Goal: Task Accomplishment & Management: Manage account settings

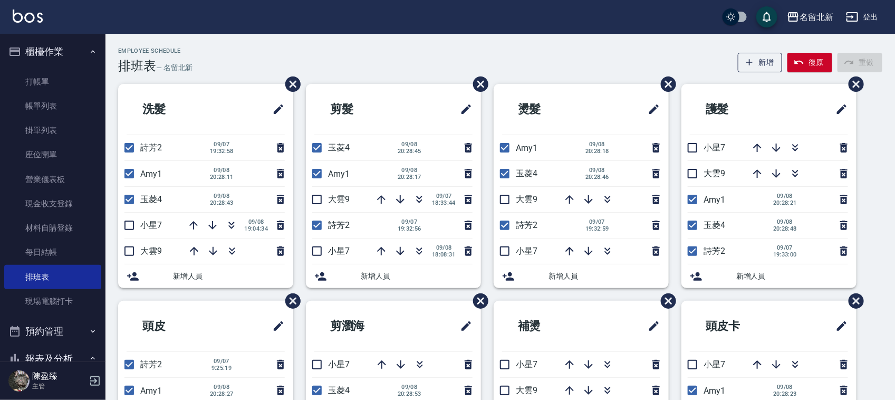
scroll to position [198, 0]
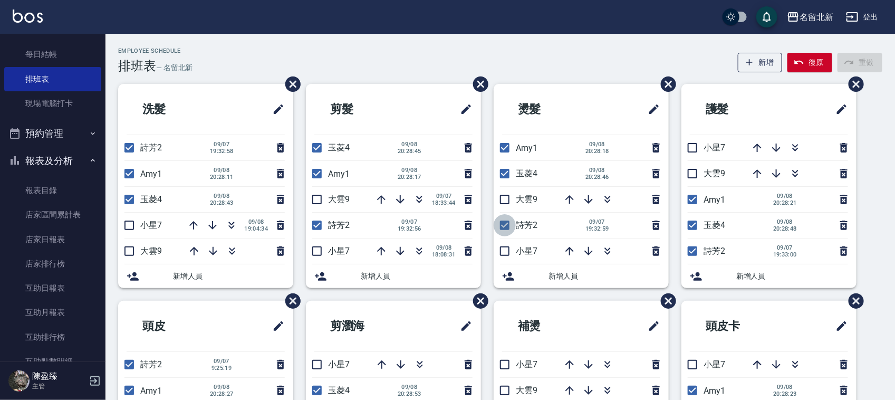
click at [507, 230] on input "checkbox" at bounding box center [505, 225] width 22 height 22
checkbox input "false"
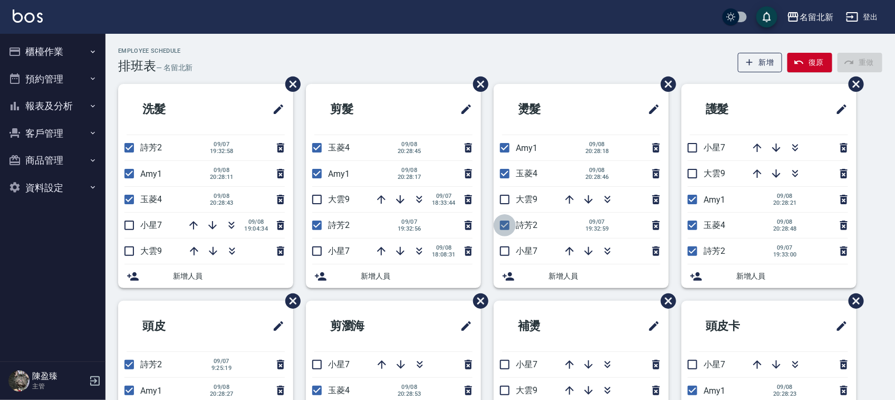
click at [504, 225] on input "checkbox" at bounding box center [505, 225] width 22 height 22
checkbox input "false"
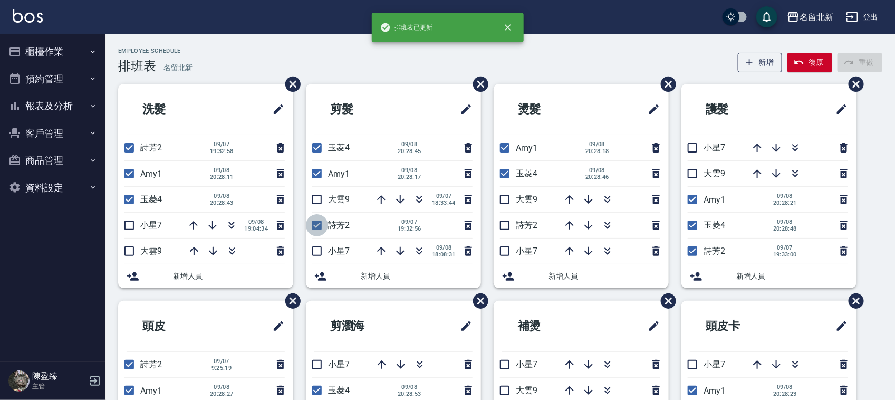
click at [316, 225] on input "checkbox" at bounding box center [317, 225] width 22 height 22
checkbox input "false"
drag, startPoint x: 128, startPoint y: 149, endPoint x: 135, endPoint y: 145, distance: 8.3
click at [128, 148] on input "checkbox" at bounding box center [129, 148] width 22 height 22
checkbox input "false"
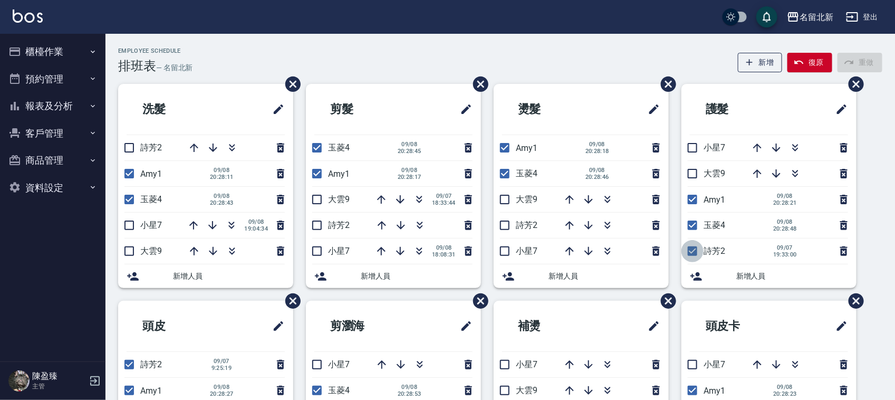
click at [692, 252] on input "checkbox" at bounding box center [693, 251] width 22 height 22
checkbox input "false"
click at [601, 193] on icon "button" at bounding box center [607, 199] width 13 height 13
click at [45, 49] on button "櫃檯作業" at bounding box center [52, 51] width 97 height 27
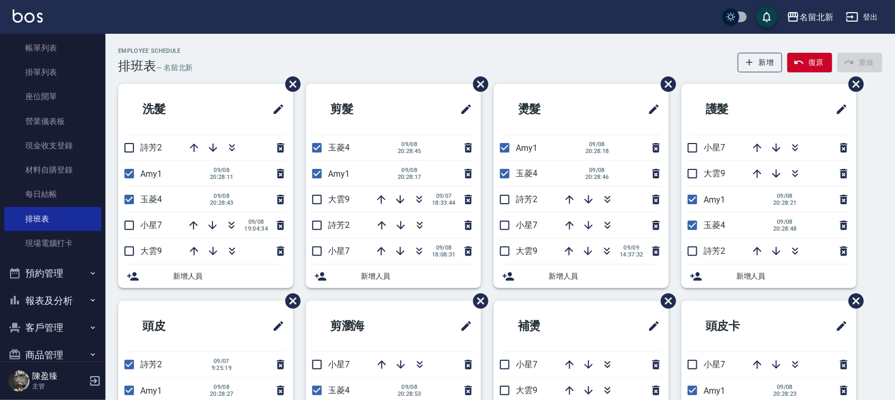
scroll to position [104, 0]
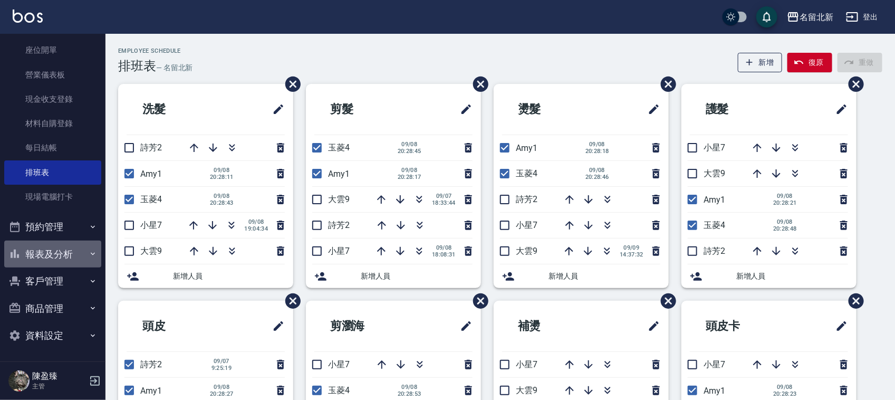
drag, startPoint x: 72, startPoint y: 259, endPoint x: 64, endPoint y: 278, distance: 20.1
click at [72, 260] on button "報表及分析" at bounding box center [52, 254] width 97 height 27
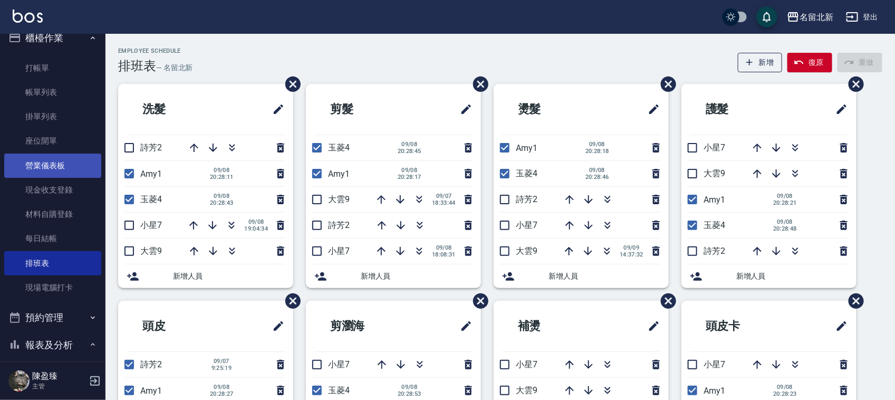
scroll to position [0, 0]
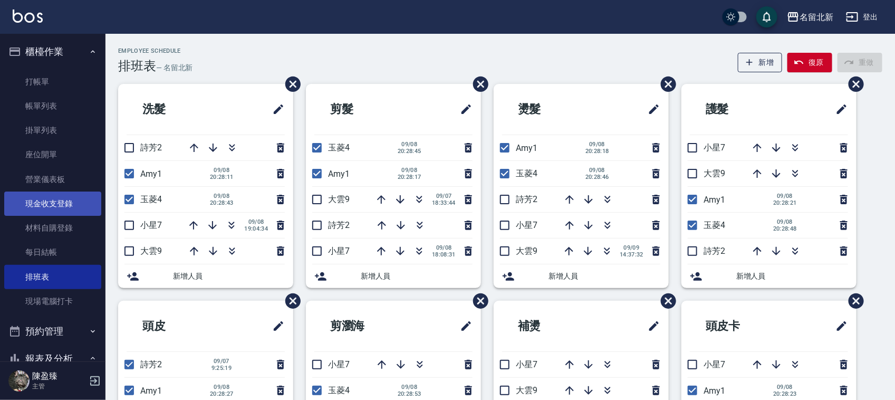
click at [49, 204] on link "現金收支登錄" at bounding box center [52, 204] width 97 height 24
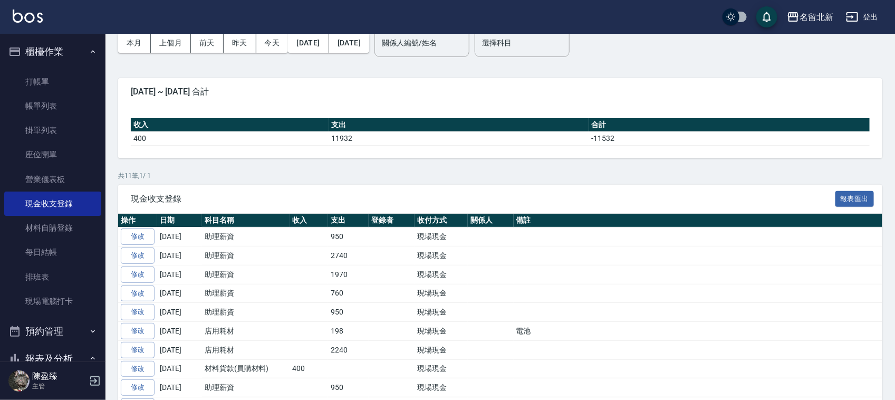
scroll to position [132, 0]
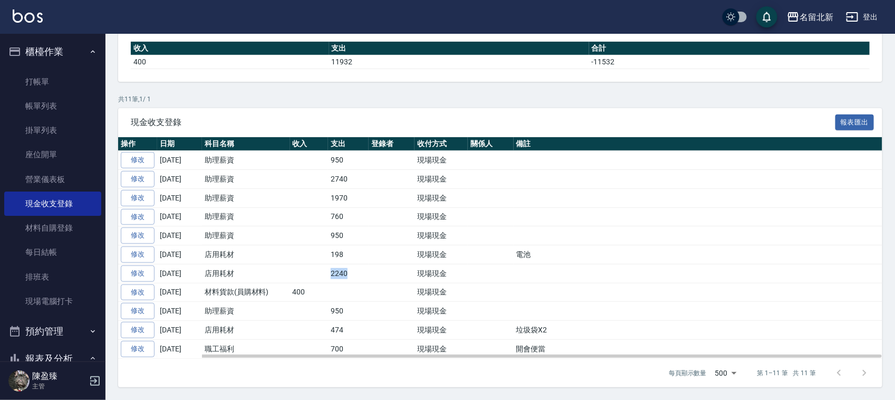
drag, startPoint x: 355, startPoint y: 270, endPoint x: 322, endPoint y: 278, distance: 33.5
click at [322, 278] on tr "修改 2025-09-04 店用耗材 2240 現場現金" at bounding box center [500, 273] width 765 height 19
drag, startPoint x: 352, startPoint y: 231, endPoint x: 319, endPoint y: 231, distance: 33.2
click at [306, 239] on tr "修改 2025-09-05 助理薪資 950 現場現金" at bounding box center [500, 235] width 765 height 19
drag, startPoint x: 352, startPoint y: 210, endPoint x: 310, endPoint y: 224, distance: 45.0
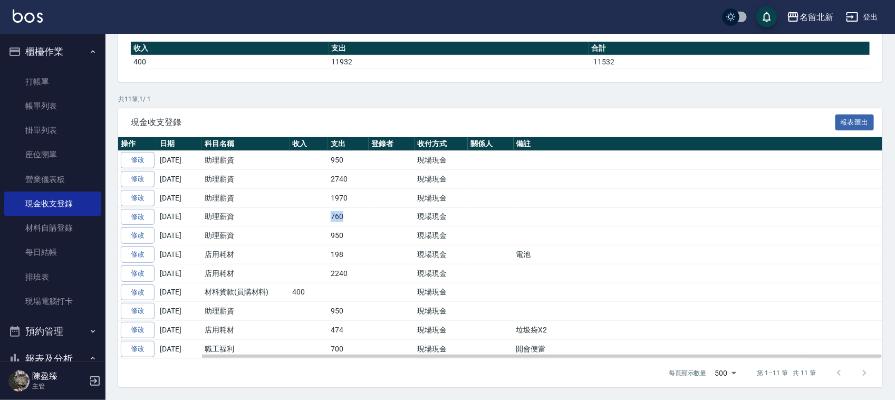
click at [310, 224] on tbody "修改 2025-09-08 助理薪資 950 現場現金 修改 2025-09-07 助理薪資 2740 現場現金 修改 2025-09-06 助理薪資 197…" at bounding box center [500, 254] width 765 height 207
click at [341, 214] on td "760" at bounding box center [348, 216] width 41 height 19
drag, startPoint x: 352, startPoint y: 198, endPoint x: 320, endPoint y: 195, distance: 32.8
click at [314, 200] on tr "修改 2025-09-06 助理薪資 1970 現場現金" at bounding box center [500, 197] width 765 height 19
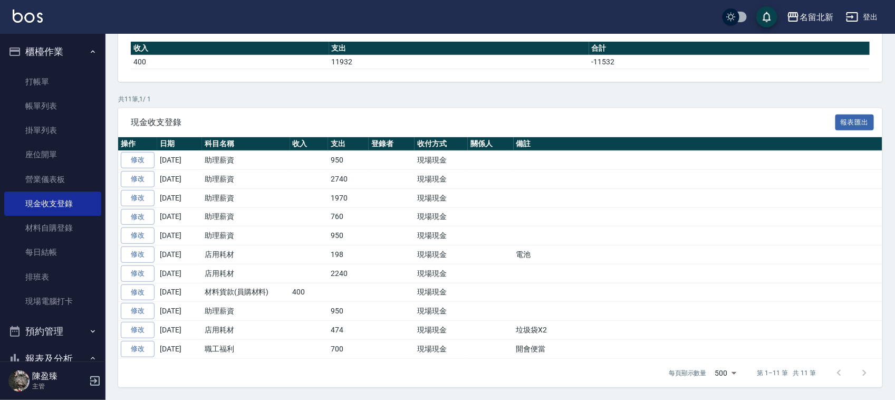
drag, startPoint x: 366, startPoint y: 170, endPoint x: 361, endPoint y: 126, distance: 44.5
click at [366, 170] on td "2740" at bounding box center [348, 179] width 41 height 19
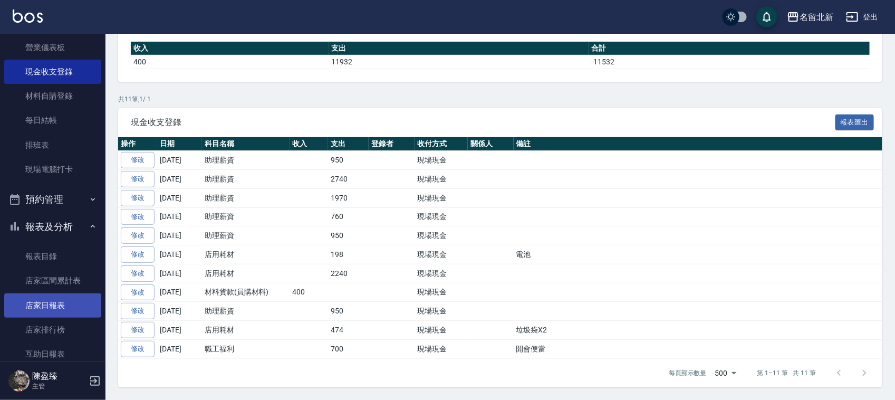
click at [45, 303] on link "店家日報表" at bounding box center [52, 305] width 97 height 24
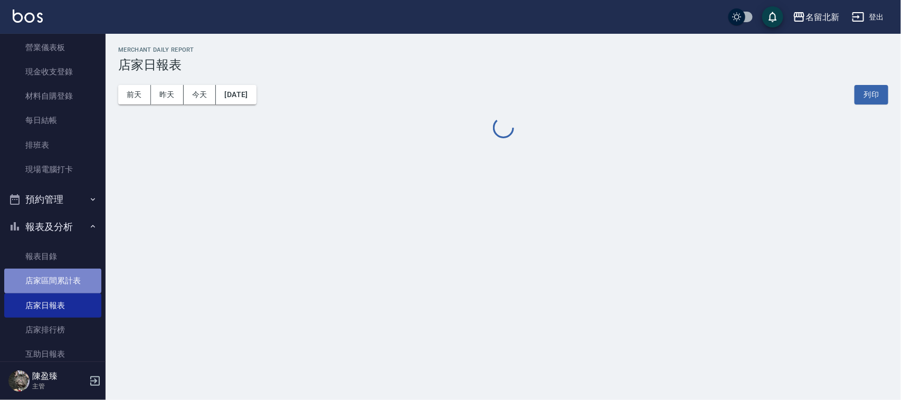
click at [72, 276] on link "店家區間累計表" at bounding box center [52, 281] width 97 height 24
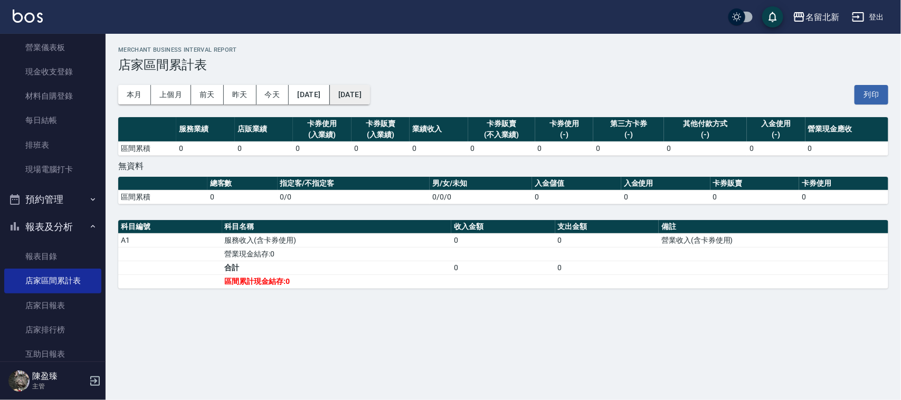
click at [370, 88] on button "[DATE]" at bounding box center [350, 95] width 40 height 20
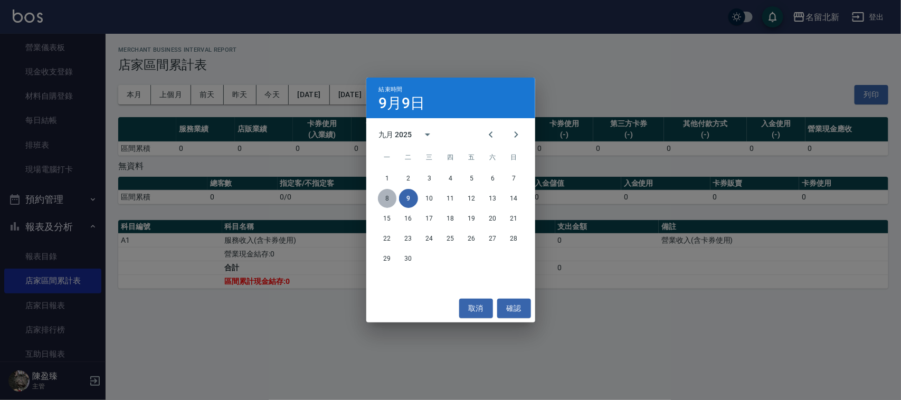
click at [383, 199] on button "8" at bounding box center [387, 198] width 19 height 19
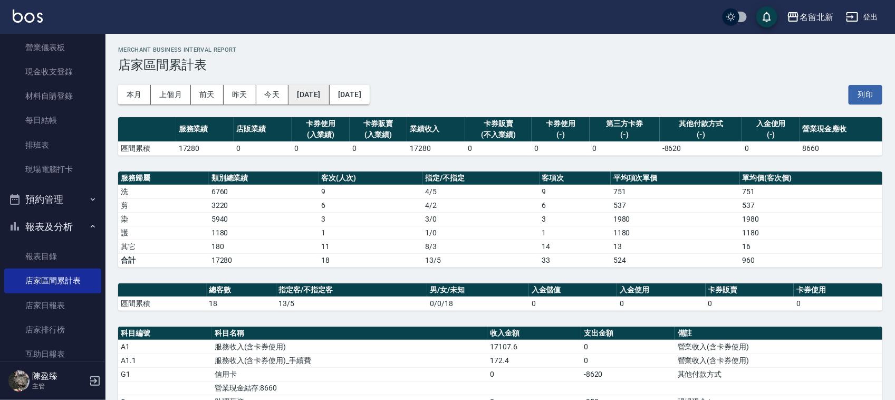
click at [325, 88] on button "[DATE]" at bounding box center [309, 95] width 41 height 20
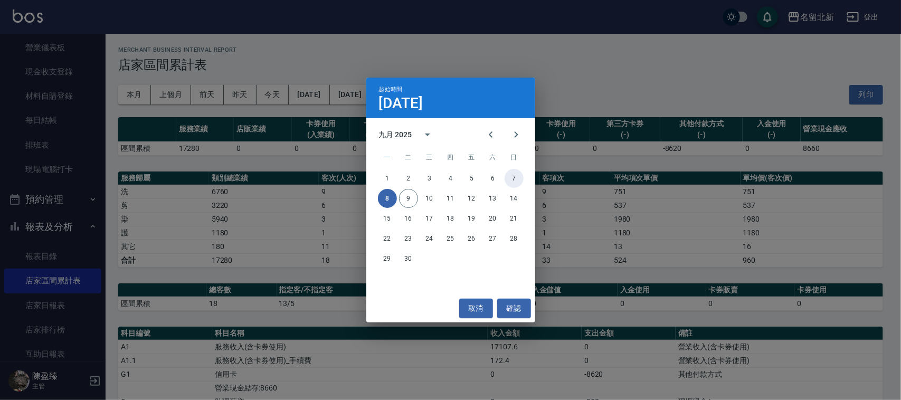
click at [520, 175] on button "7" at bounding box center [513, 178] width 19 height 19
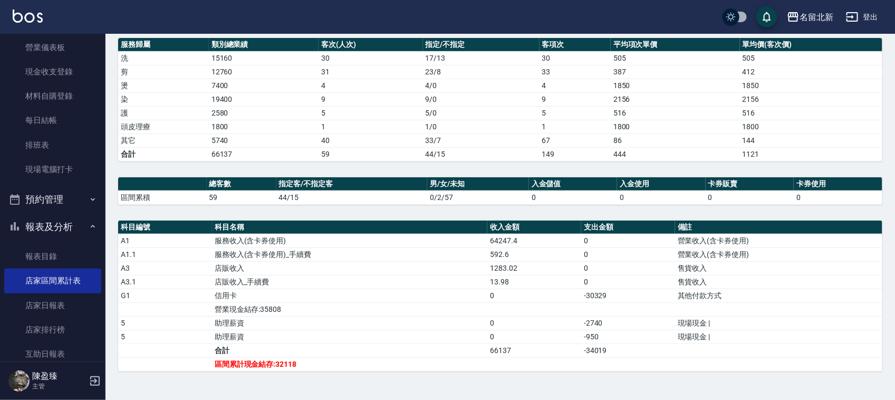
scroll to position [136, 0]
click at [22, 141] on link "排班表" at bounding box center [52, 145] width 97 height 24
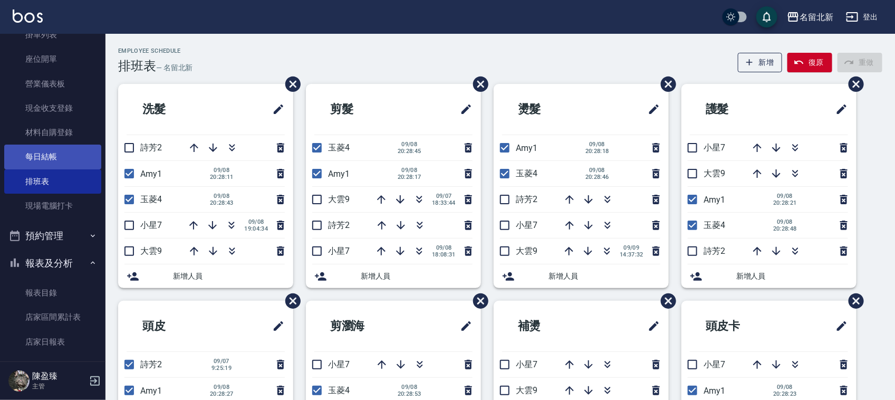
scroll to position [66, 0]
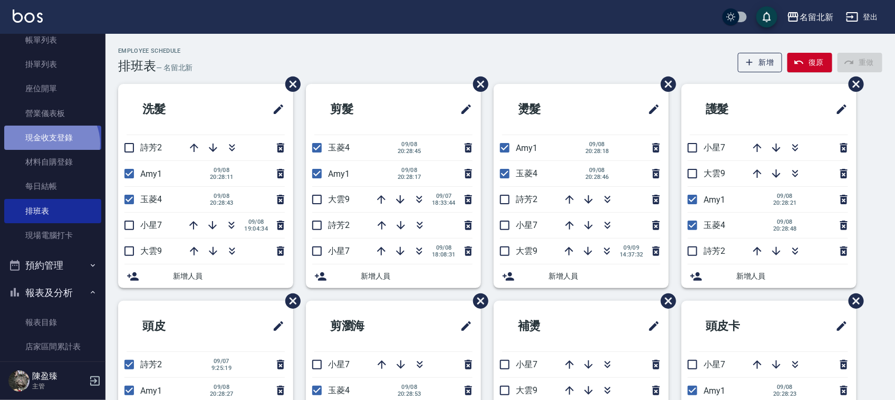
click at [48, 143] on link "現金收支登錄" at bounding box center [52, 138] width 97 height 24
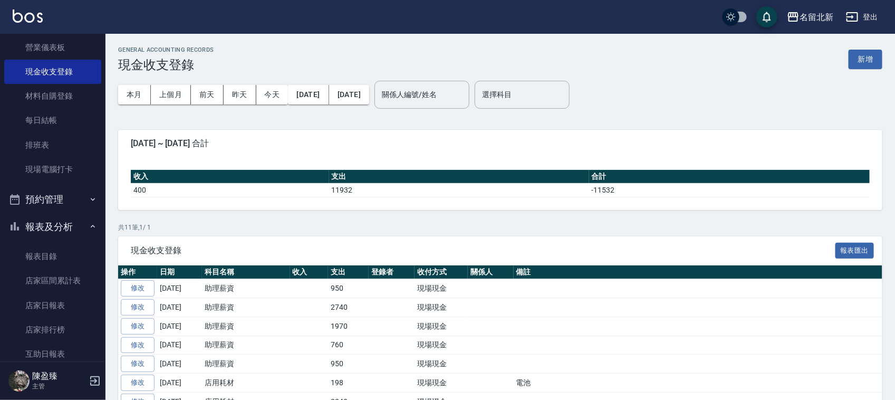
scroll to position [198, 0]
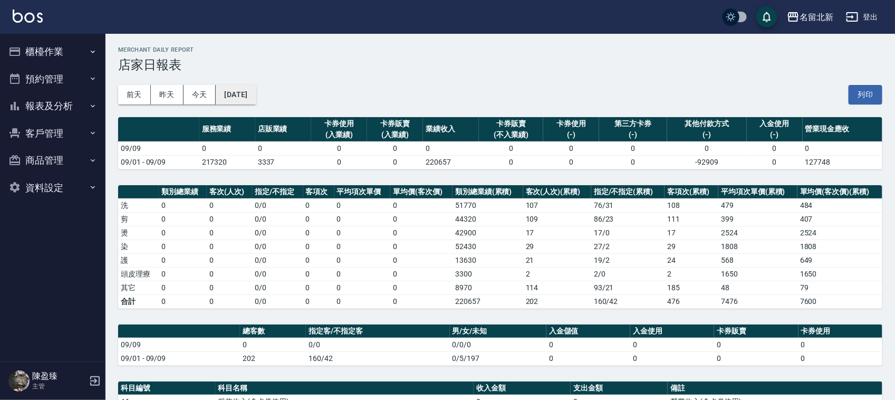
click at [247, 93] on button "[DATE]" at bounding box center [236, 95] width 40 height 20
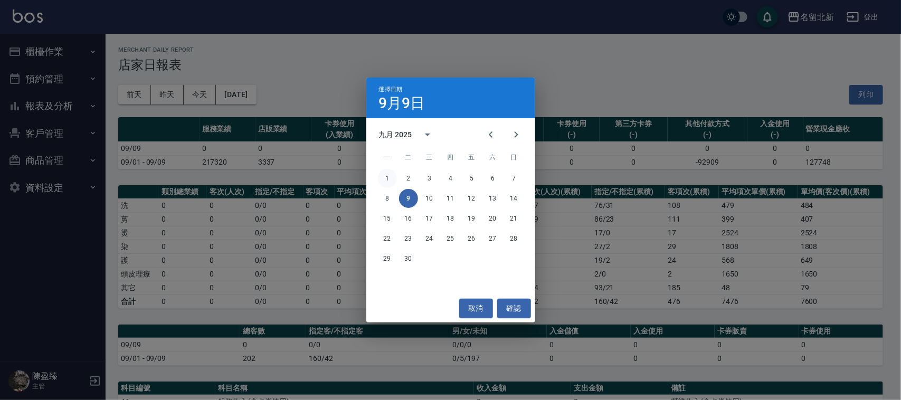
click at [385, 183] on button "1" at bounding box center [387, 178] width 19 height 19
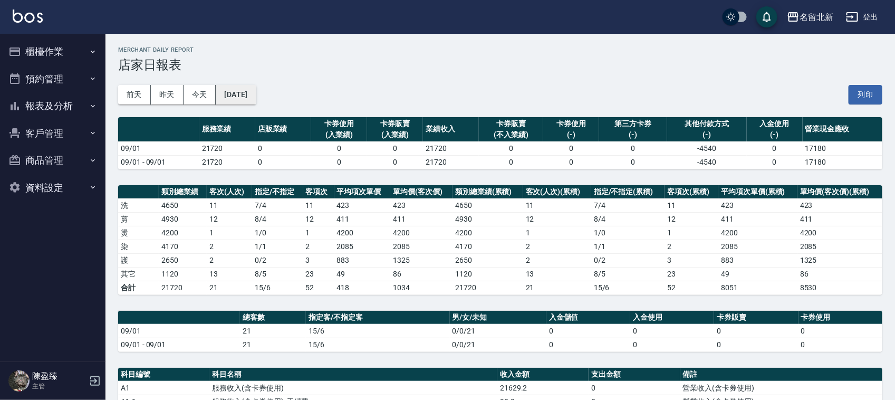
click at [245, 93] on button "[DATE]" at bounding box center [236, 95] width 40 height 20
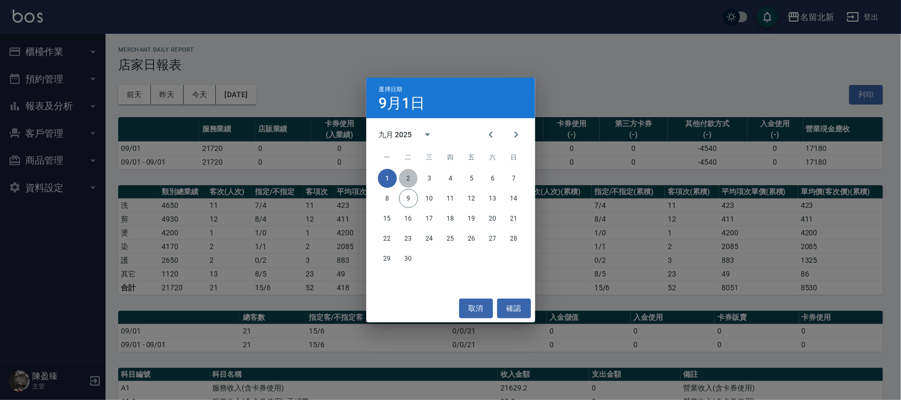
click at [407, 177] on button "2" at bounding box center [408, 178] width 19 height 19
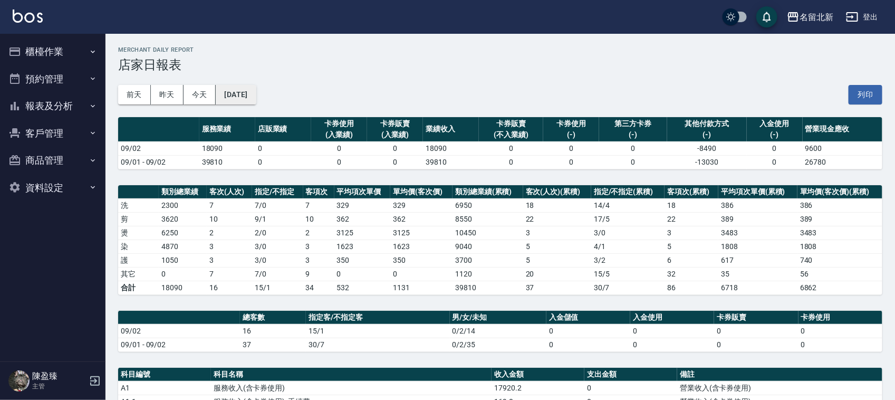
click at [248, 93] on button "[DATE]" at bounding box center [236, 95] width 40 height 20
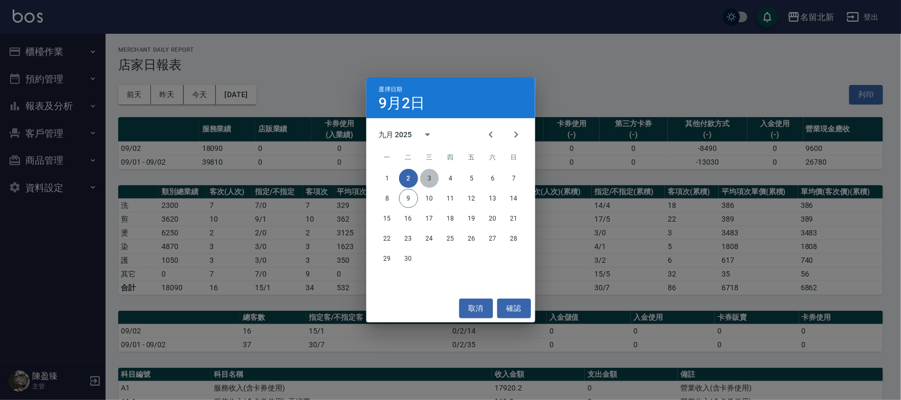
click at [433, 174] on button "3" at bounding box center [429, 178] width 19 height 19
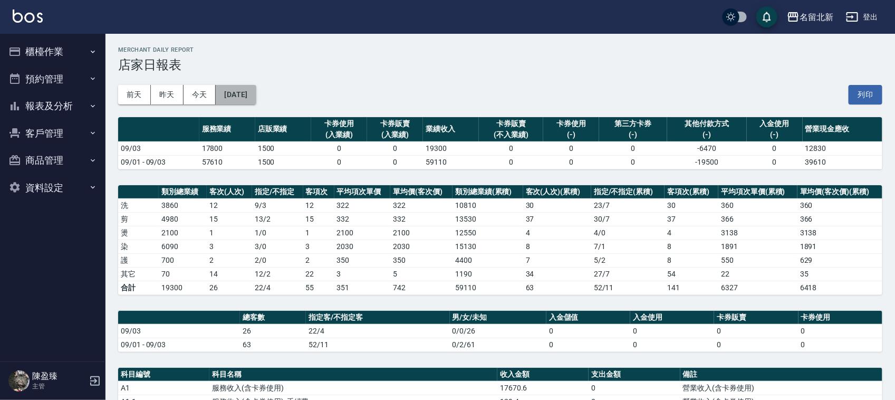
click at [249, 98] on button "[DATE]" at bounding box center [236, 95] width 40 height 20
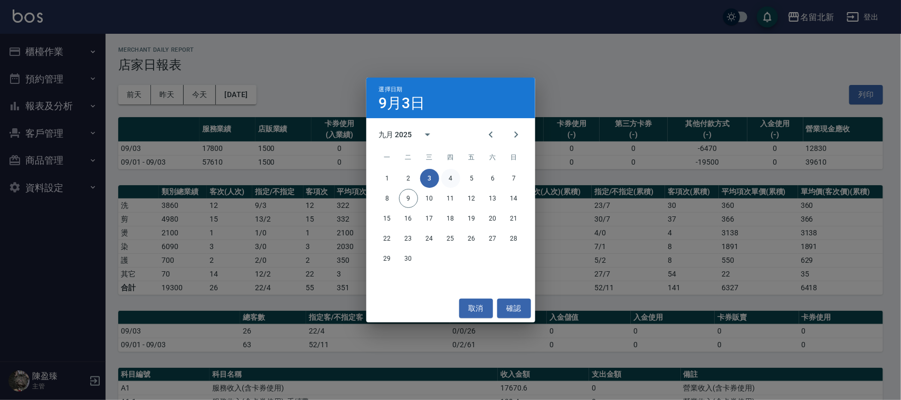
click at [456, 183] on button "4" at bounding box center [450, 178] width 19 height 19
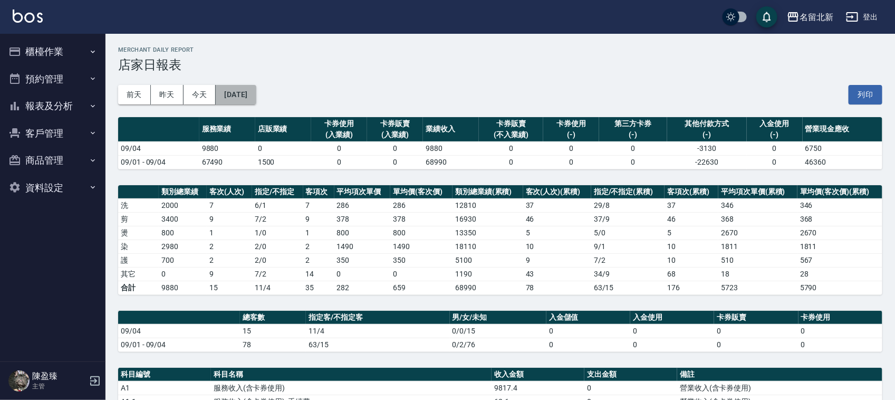
click at [246, 96] on button "[DATE]" at bounding box center [236, 95] width 40 height 20
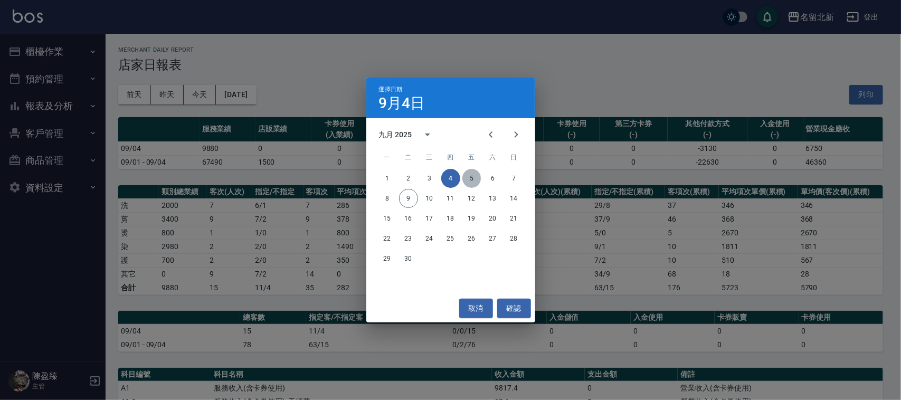
click at [465, 178] on button "5" at bounding box center [471, 178] width 19 height 19
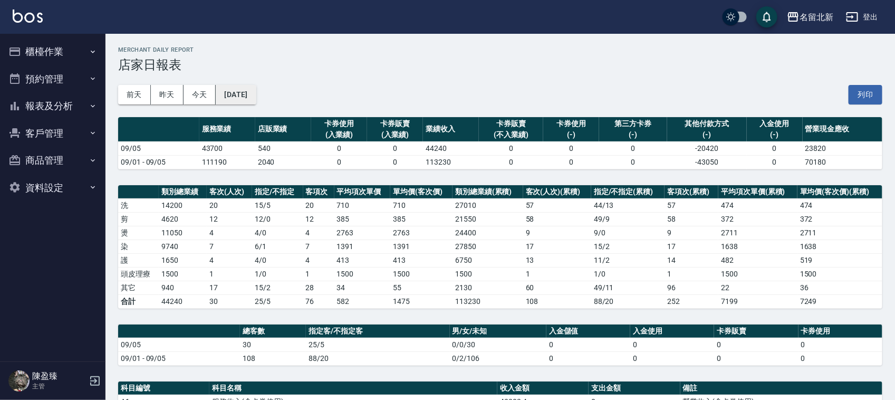
click at [256, 91] on button "[DATE]" at bounding box center [236, 95] width 40 height 20
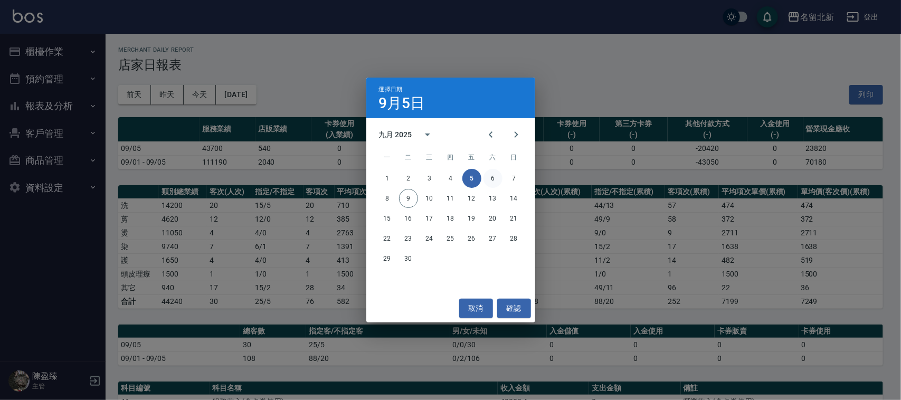
click at [492, 176] on button "6" at bounding box center [492, 178] width 19 height 19
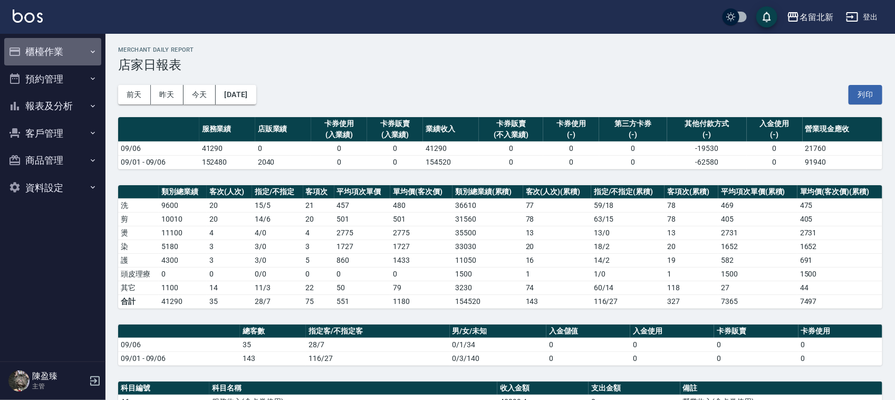
click at [45, 49] on button "櫃檯作業" at bounding box center [52, 51] width 97 height 27
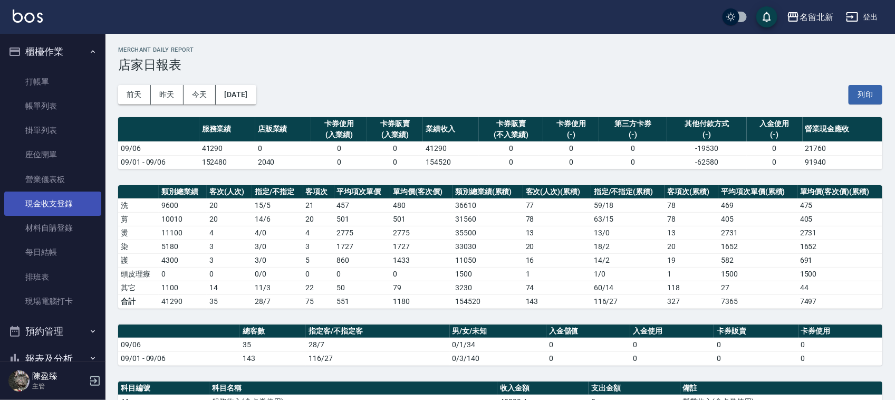
click at [55, 198] on link "現金收支登錄" at bounding box center [52, 204] width 97 height 24
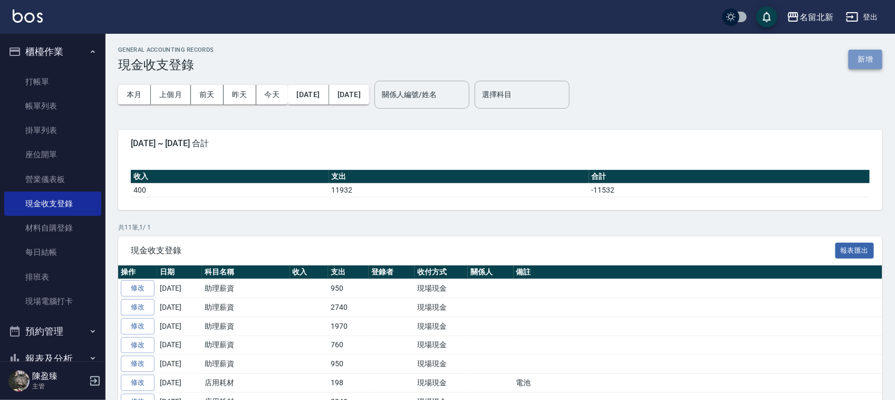
click at [868, 63] on button "新增" at bounding box center [866, 60] width 34 height 20
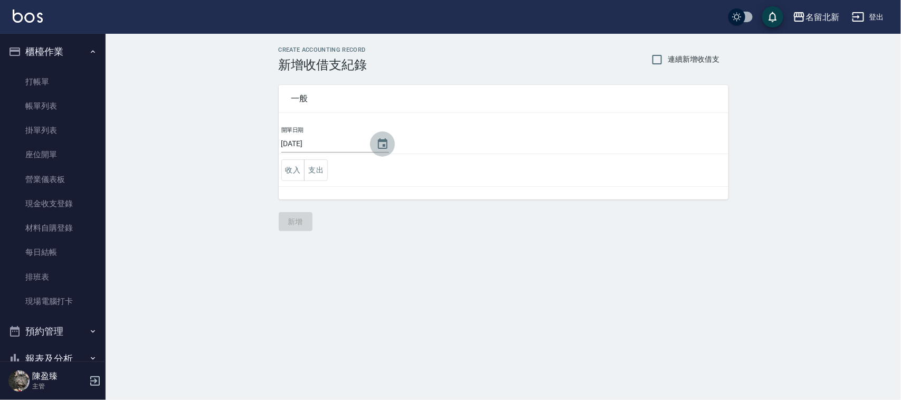
click at [386, 143] on icon "Choose date, selected date is 2025-09-09" at bounding box center [382, 144] width 13 height 13
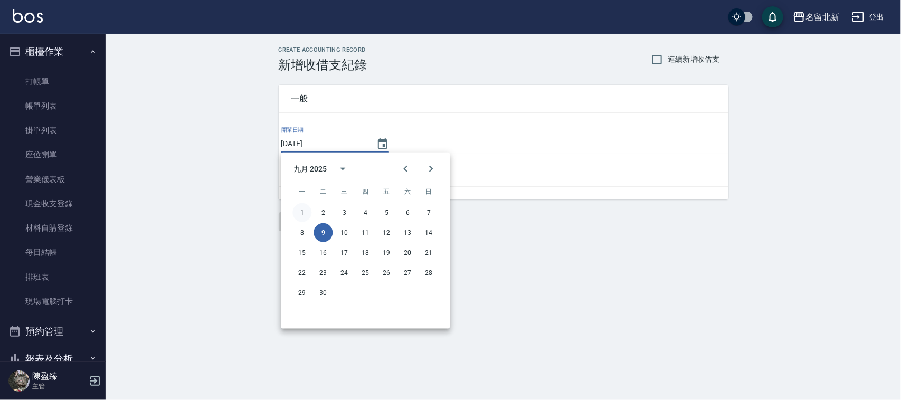
click at [306, 214] on button "1" at bounding box center [302, 212] width 19 height 19
type input "[DATE]"
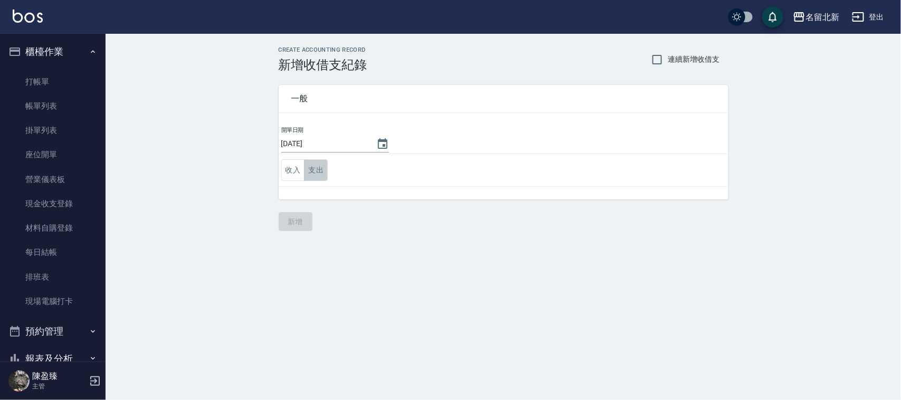
click at [321, 170] on button "支出" at bounding box center [316, 170] width 24 height 22
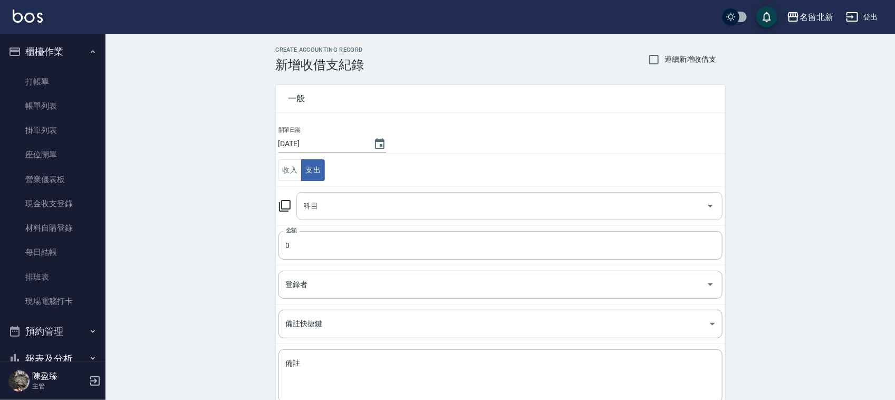
click at [325, 207] on input "科目" at bounding box center [501, 206] width 401 height 18
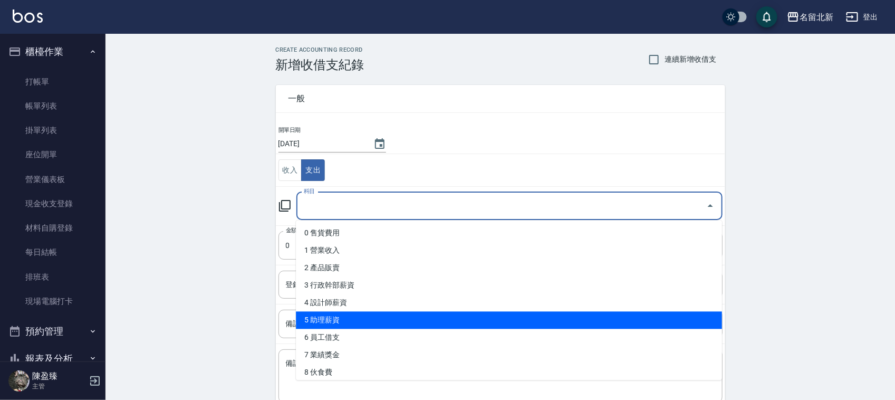
click at [354, 317] on li "5 助理薪資" at bounding box center [509, 320] width 426 height 17
type input "5 助理薪資"
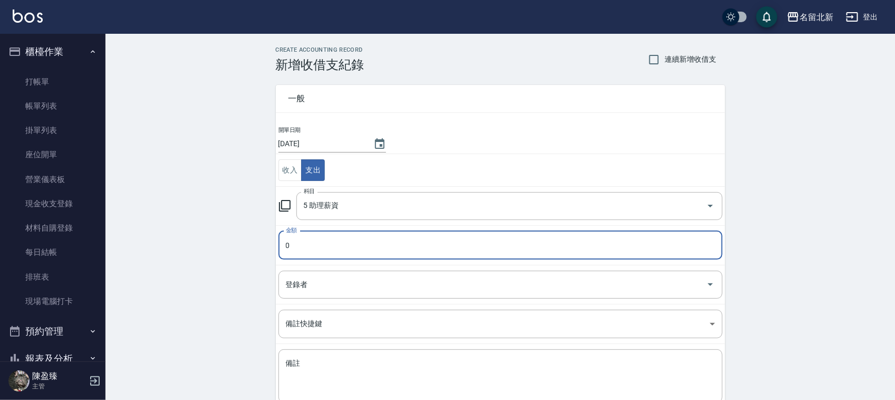
click at [300, 243] on input "0" at bounding box center [501, 245] width 444 height 28
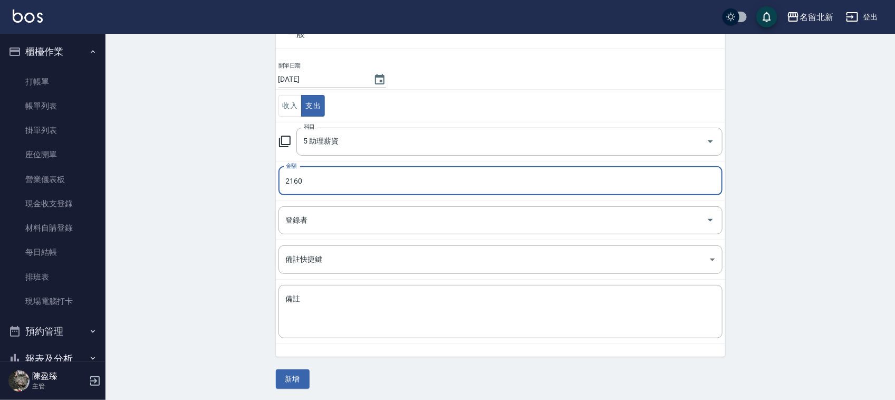
scroll to position [66, 0]
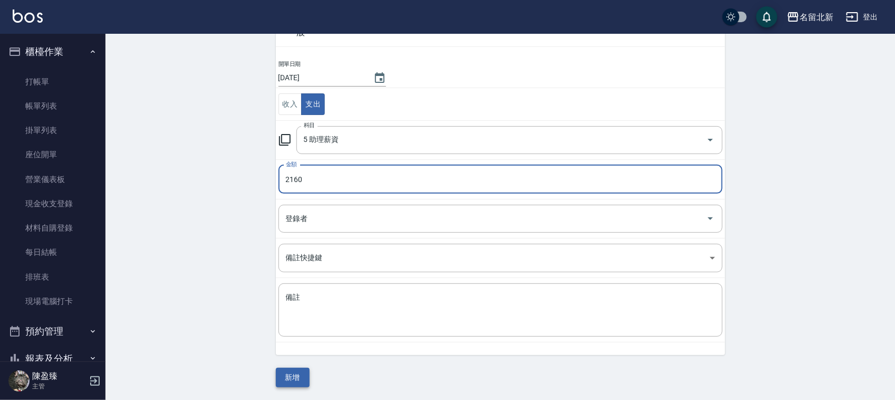
type input "2160"
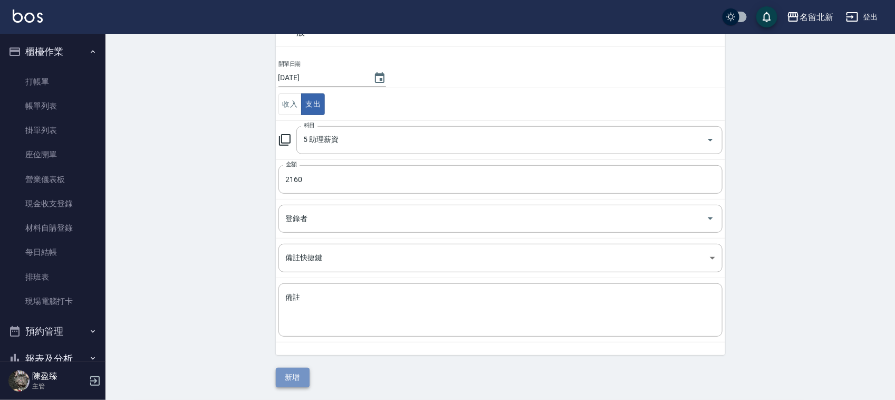
click at [289, 375] on button "新增" at bounding box center [293, 378] width 34 height 20
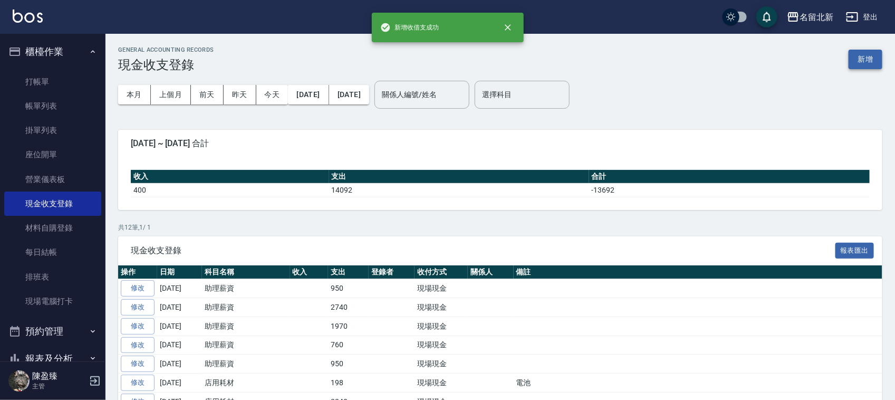
click at [870, 56] on button "新增" at bounding box center [866, 60] width 34 height 20
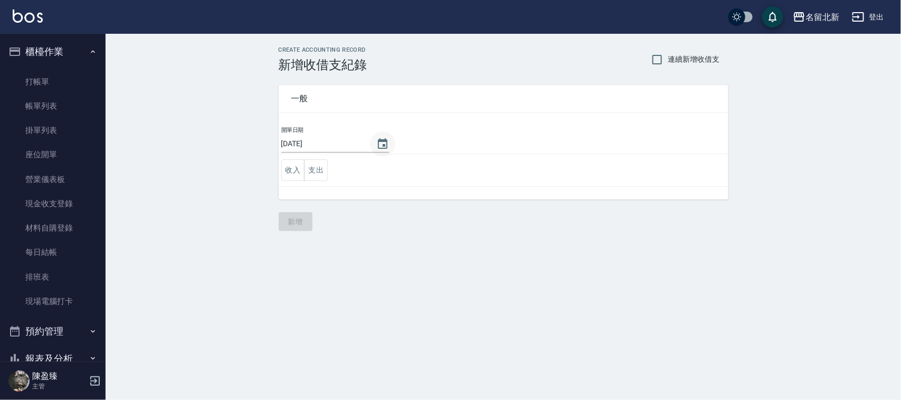
click at [381, 141] on icon "Choose date, selected date is 2025-09-09" at bounding box center [382, 143] width 9 height 11
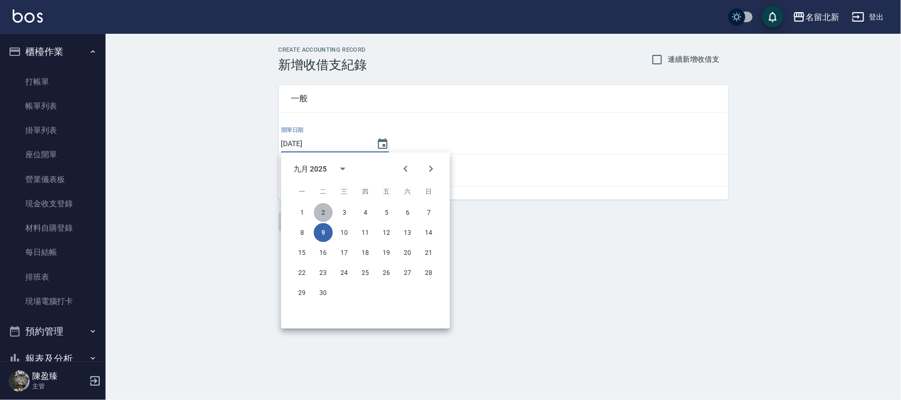
click at [328, 207] on button "2" at bounding box center [323, 212] width 19 height 19
type input "[DATE]"
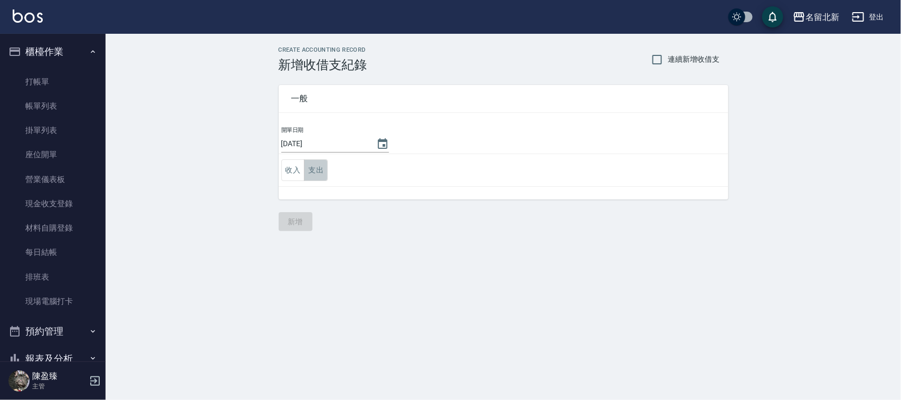
click at [316, 175] on button "支出" at bounding box center [316, 170] width 24 height 22
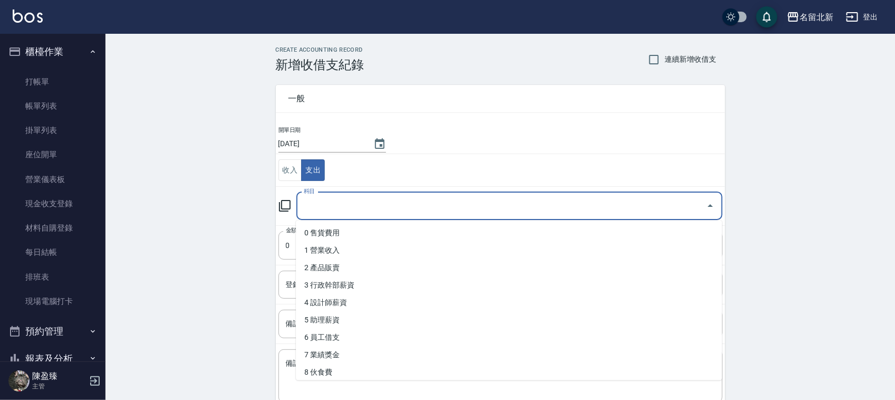
click at [326, 209] on input "科目" at bounding box center [501, 206] width 401 height 18
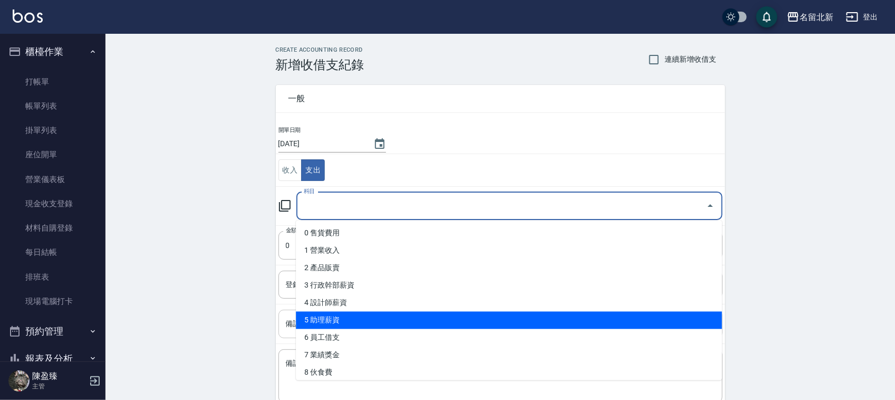
click at [326, 326] on li "5 助理薪資" at bounding box center [509, 320] width 426 height 17
type input "5 助理薪資"
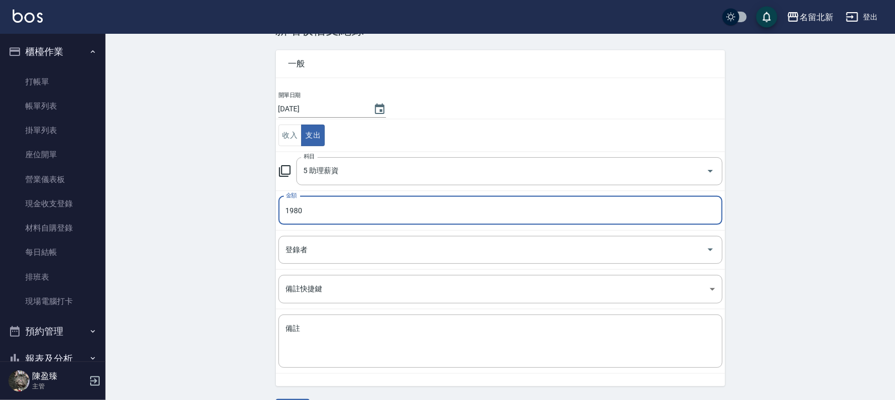
scroll to position [66, 0]
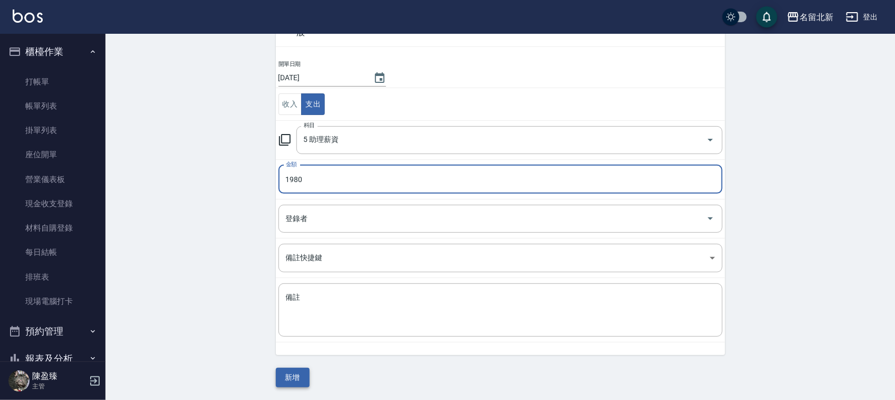
type input "1980"
click at [301, 375] on button "新增" at bounding box center [293, 378] width 34 height 20
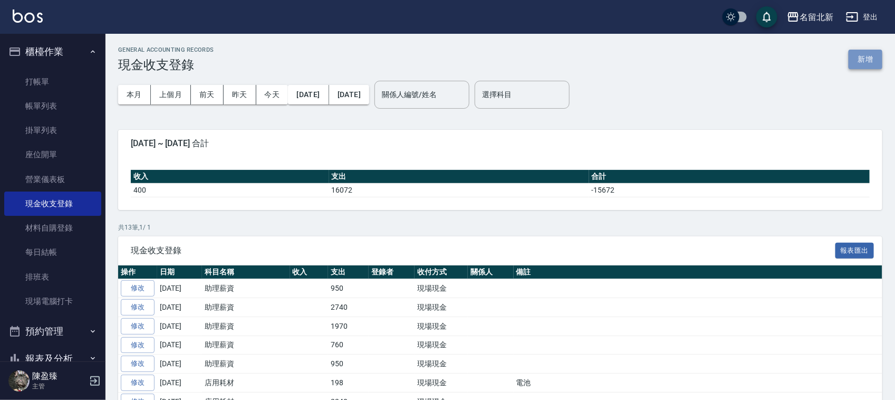
click at [872, 63] on button "新增" at bounding box center [866, 60] width 34 height 20
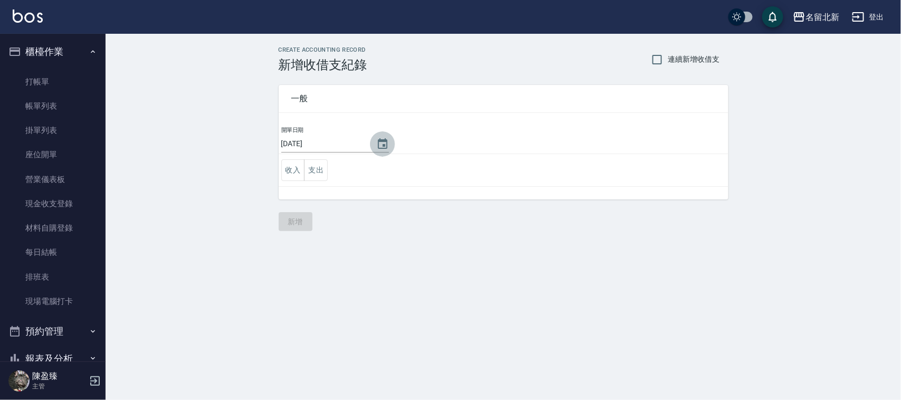
click at [381, 146] on icon "Choose date, selected date is 2025-09-09" at bounding box center [382, 144] width 13 height 13
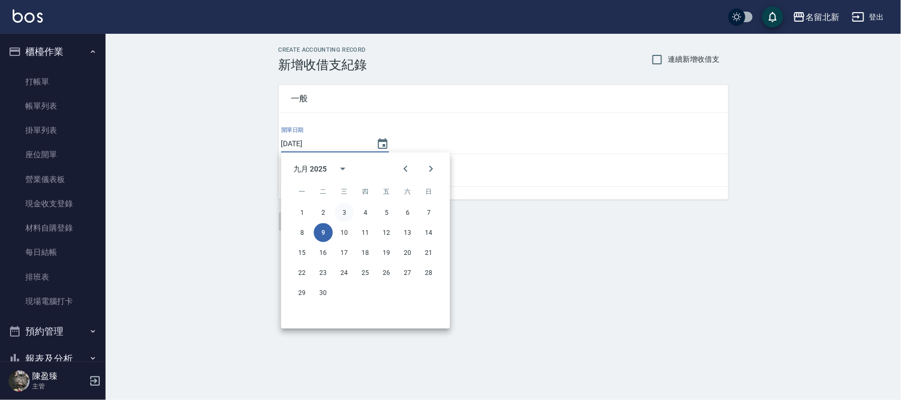
click at [347, 215] on button "3" at bounding box center [344, 212] width 19 height 19
type input "[DATE]"
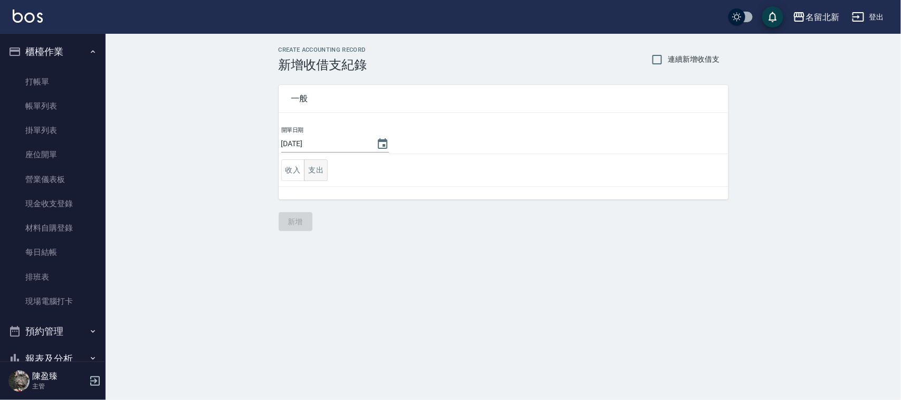
click at [320, 168] on button "支出" at bounding box center [316, 170] width 24 height 22
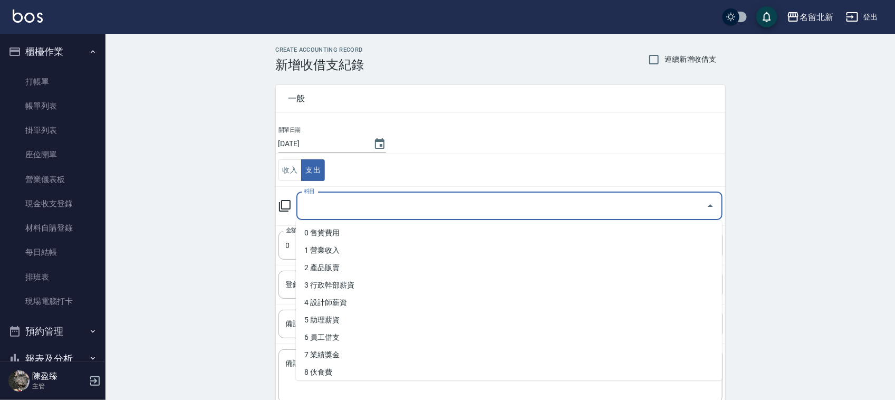
drag, startPoint x: 328, startPoint y: 204, endPoint x: 337, endPoint y: 230, distance: 26.9
click at [328, 204] on input "科目" at bounding box center [501, 206] width 401 height 18
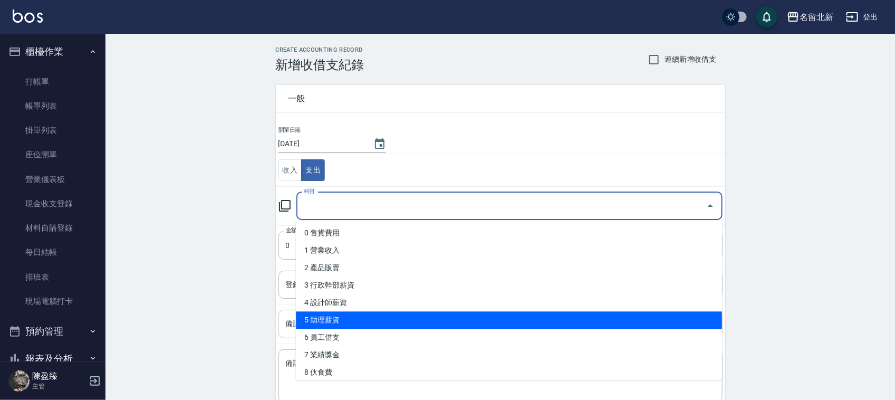
click at [365, 324] on li "5 助理薪資" at bounding box center [509, 320] width 426 height 17
type input "5 助理薪資"
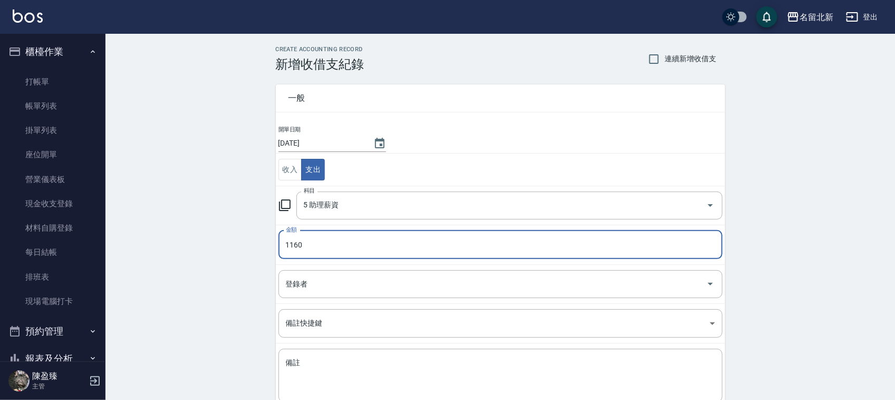
type input "1160"
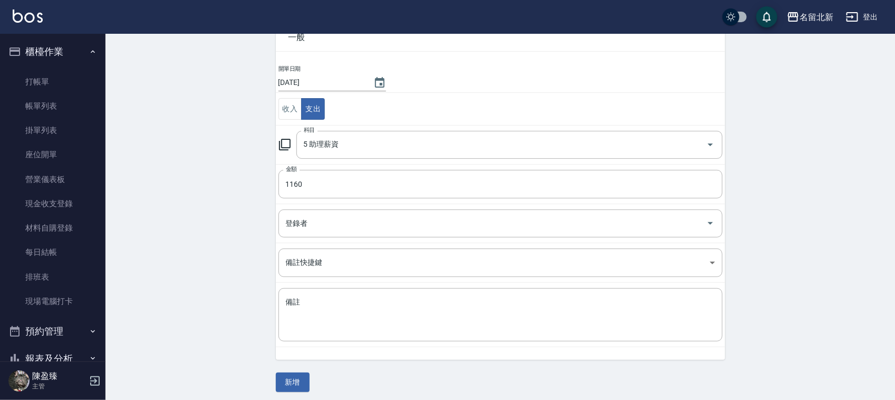
scroll to position [66, 0]
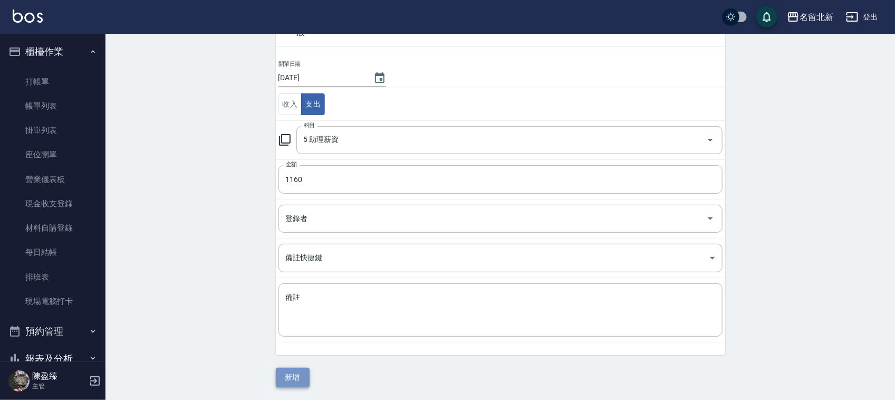
click at [288, 377] on button "新增" at bounding box center [293, 378] width 34 height 20
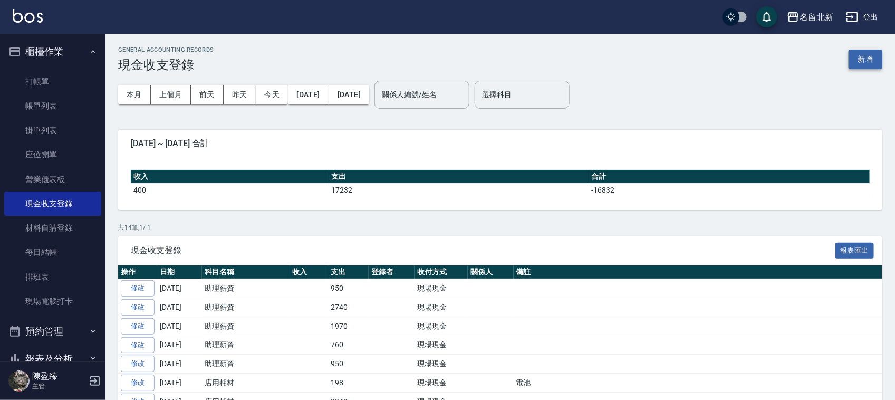
click at [874, 59] on button "新增" at bounding box center [866, 60] width 34 height 20
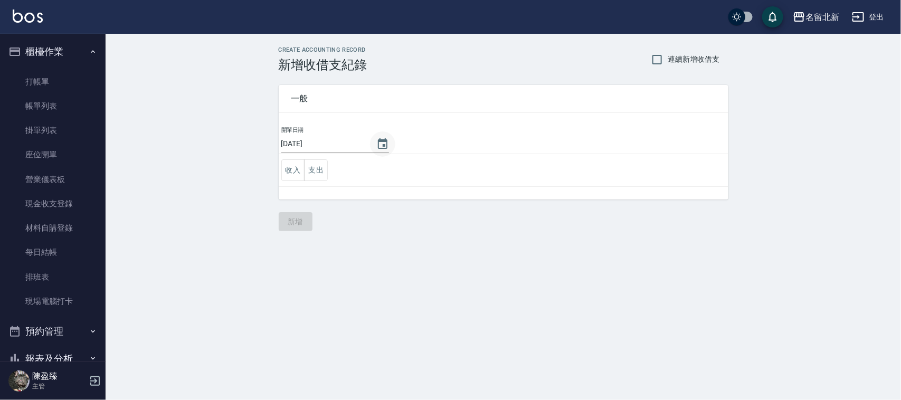
click at [374, 146] on button "Choose date, selected date is 2025-09-09" at bounding box center [382, 143] width 25 height 25
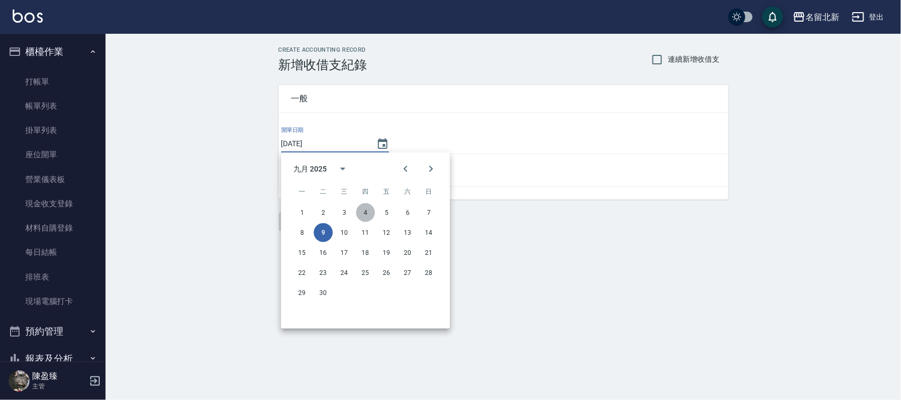
click at [362, 210] on button "4" at bounding box center [365, 212] width 19 height 19
type input "[DATE]"
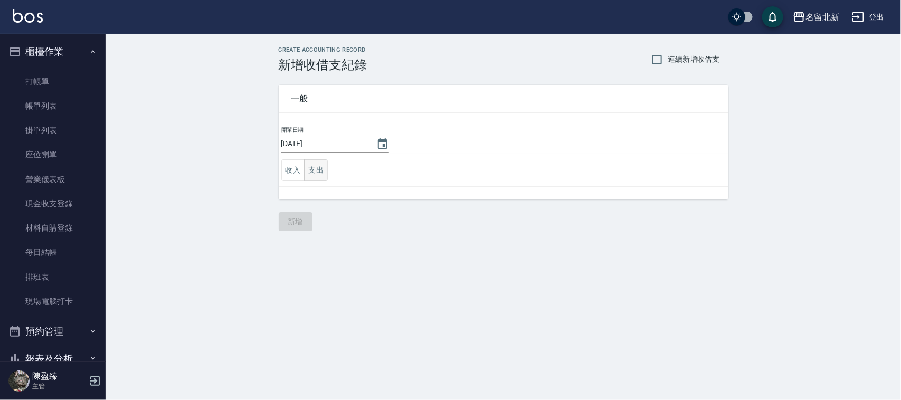
click at [310, 161] on button "支出" at bounding box center [316, 170] width 24 height 22
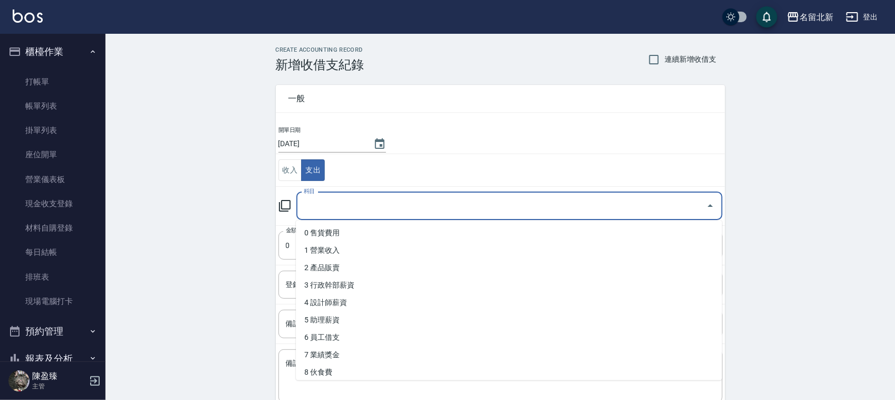
click at [321, 213] on input "科目" at bounding box center [501, 206] width 401 height 18
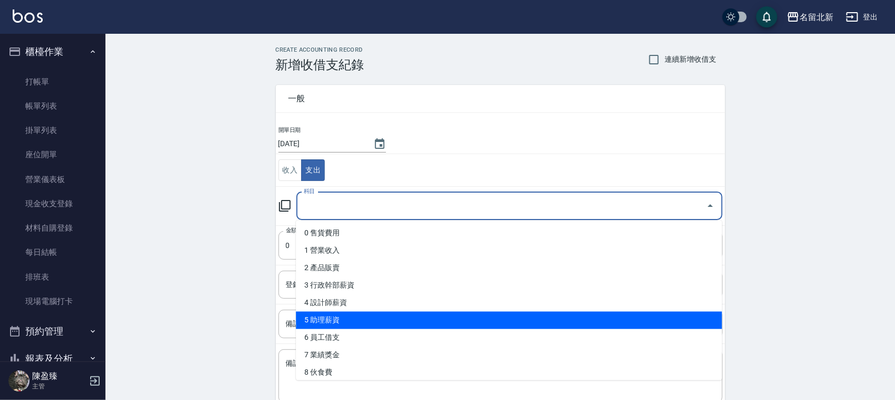
click at [338, 322] on li "5 助理薪資" at bounding box center [509, 320] width 426 height 17
type input "5 助理薪資"
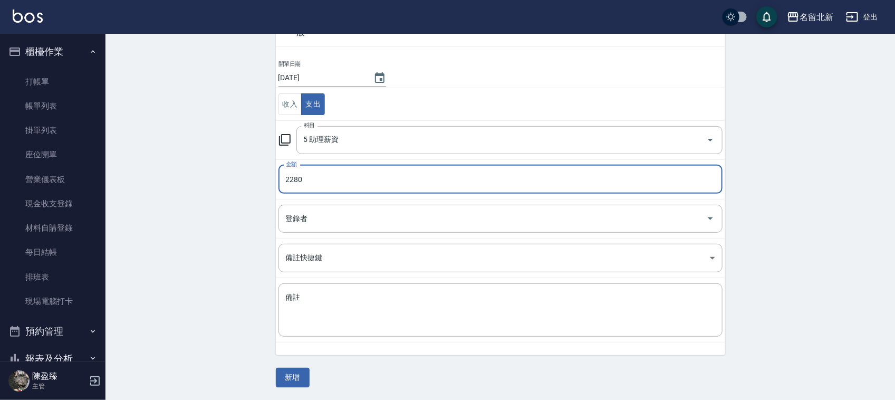
scroll to position [66, 0]
type input "2280"
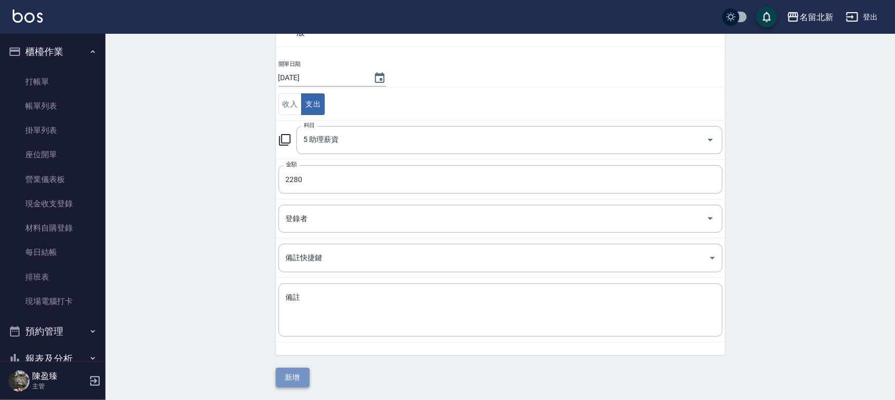
click at [304, 370] on button "新增" at bounding box center [293, 378] width 34 height 20
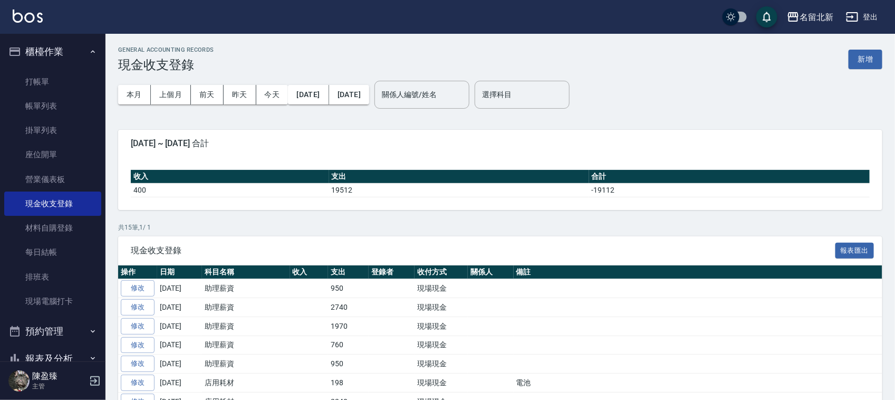
click at [629, 127] on div "GENERAL ACCOUNTING RECORDS 現金收支登錄 新增 本月 上個月 前天 昨天 今天 2025/09/01 2025/09/09 關係人編…" at bounding box center [501, 319] width 790 height 570
click at [868, 56] on button "新增" at bounding box center [866, 60] width 34 height 20
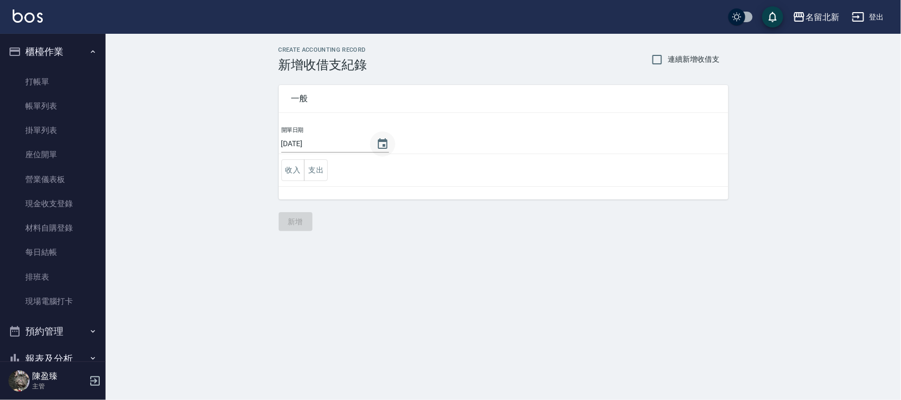
click at [388, 140] on icon "Choose date, selected date is 2025-09-09" at bounding box center [382, 144] width 13 height 13
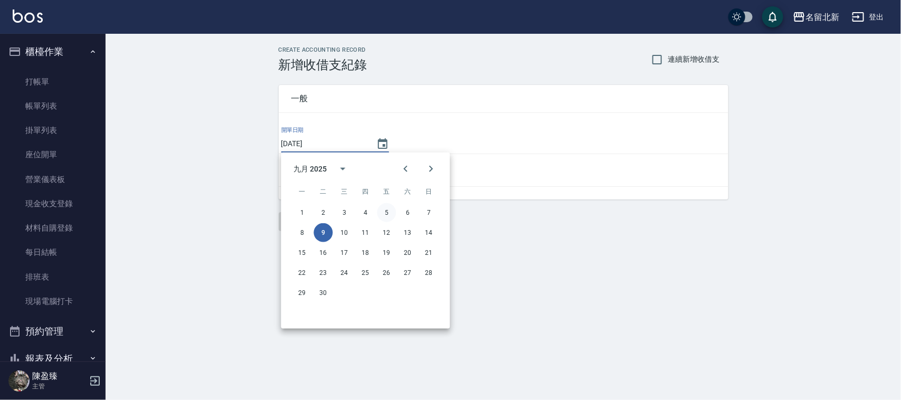
click at [387, 209] on button "5" at bounding box center [386, 212] width 19 height 19
type input "[DATE]"
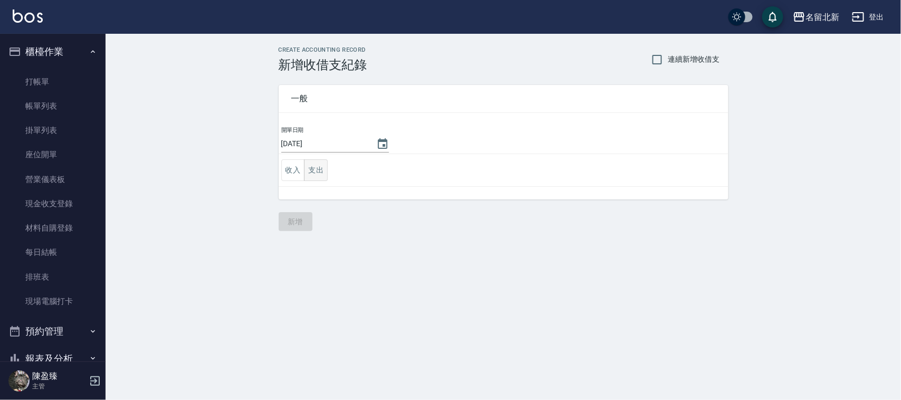
click at [317, 168] on button "支出" at bounding box center [316, 170] width 24 height 22
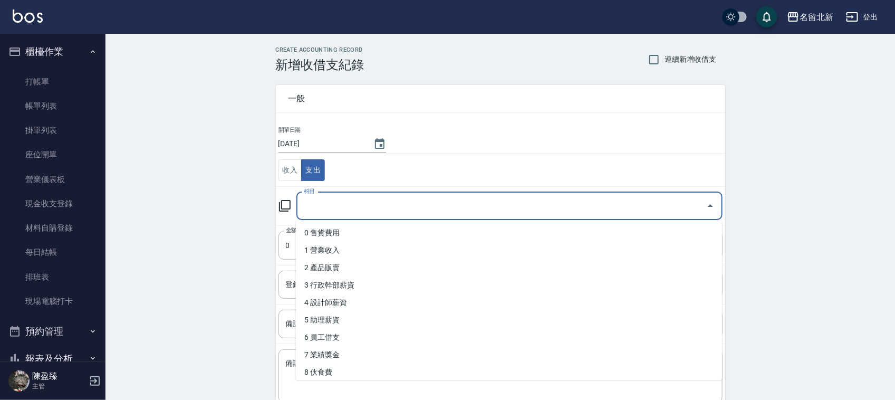
drag, startPoint x: 315, startPoint y: 207, endPoint x: 364, endPoint y: 343, distance: 144.7
click at [315, 207] on input "科目" at bounding box center [501, 206] width 401 height 18
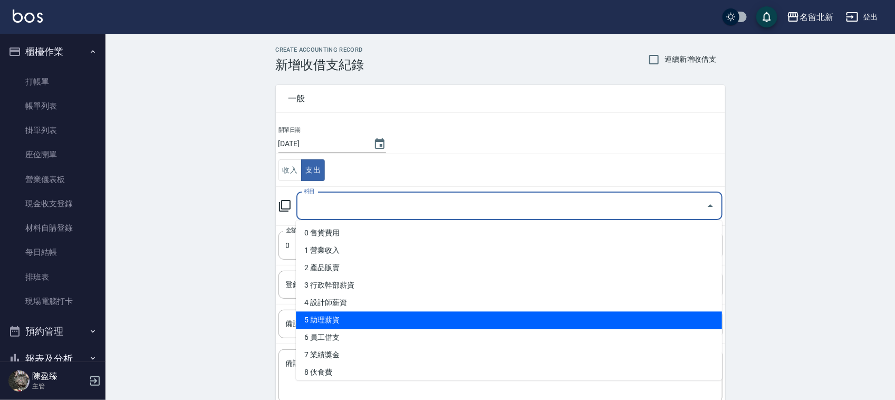
click at [338, 321] on li "5 助理薪資" at bounding box center [509, 320] width 426 height 17
type input "5 助理薪資"
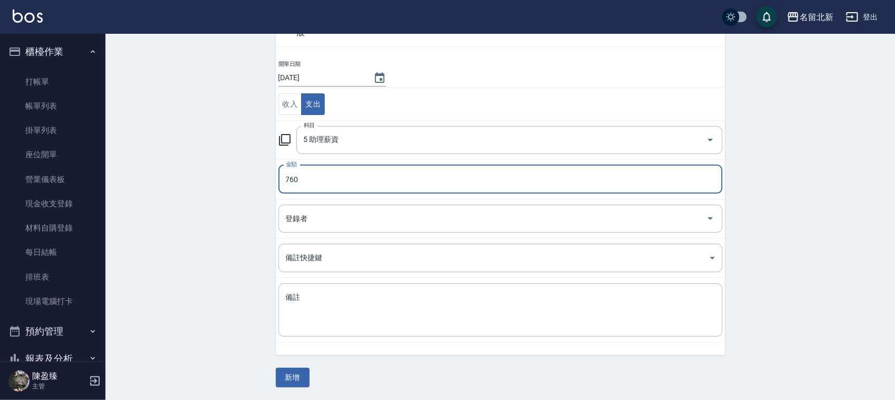
scroll to position [66, 0]
type input "760"
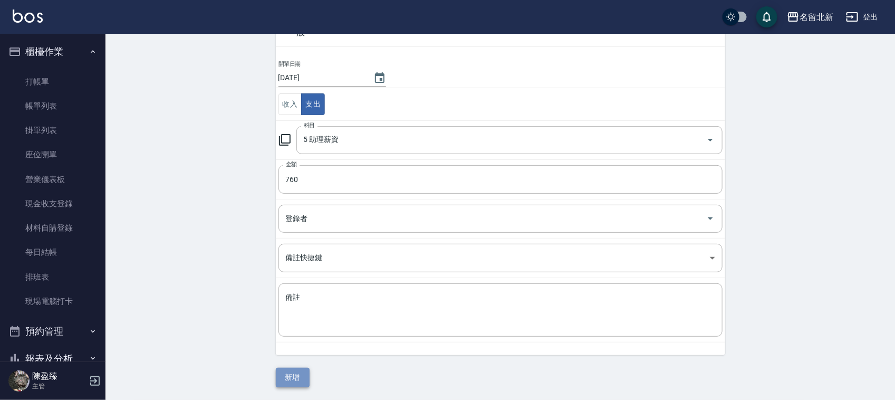
click at [286, 372] on button "新增" at bounding box center [293, 378] width 34 height 20
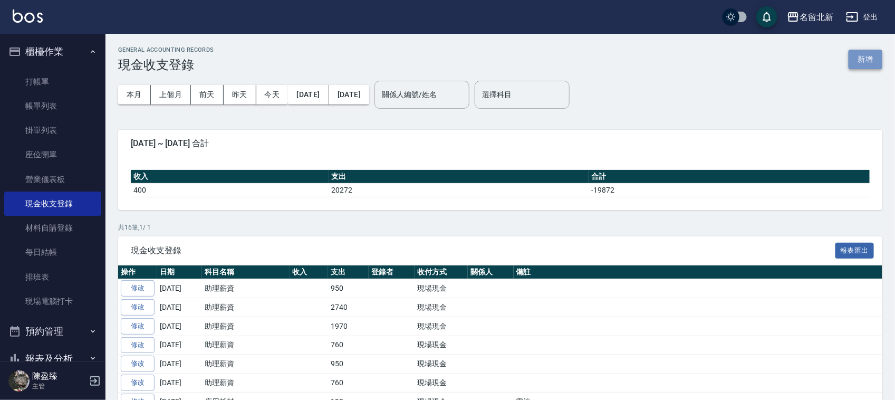
click at [868, 54] on button "新增" at bounding box center [866, 60] width 34 height 20
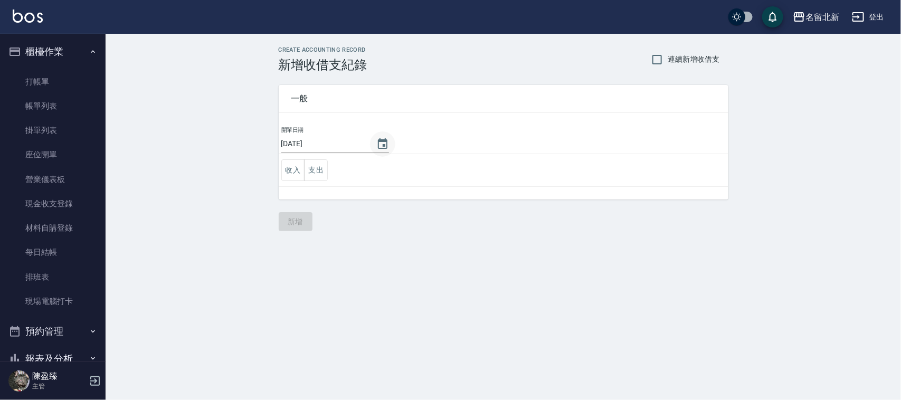
click at [386, 142] on icon "Choose date, selected date is 2025-09-09" at bounding box center [382, 144] width 13 height 13
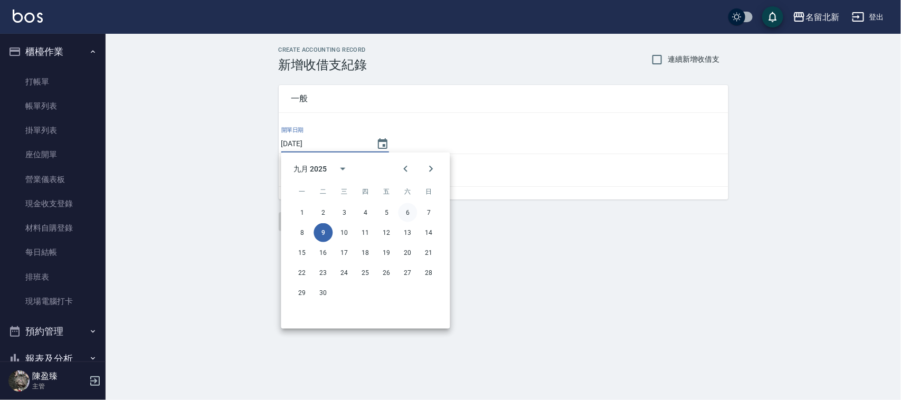
click at [414, 214] on button "6" at bounding box center [407, 212] width 19 height 19
type input "[DATE]"
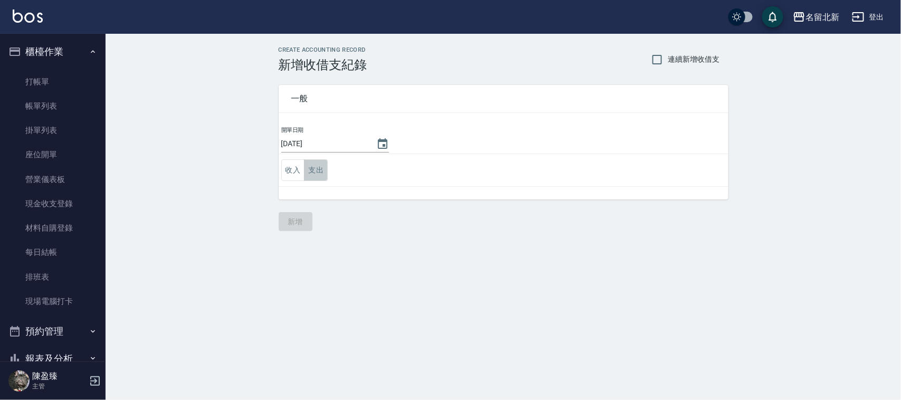
click at [319, 165] on button "支出" at bounding box center [316, 170] width 24 height 22
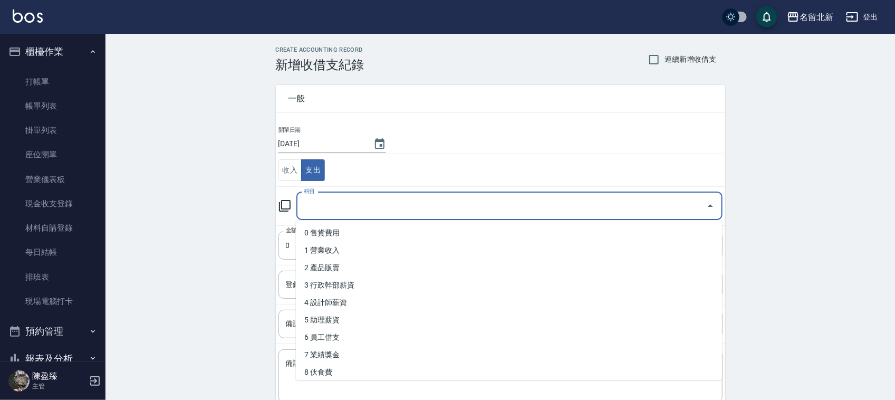
click at [318, 203] on input "科目" at bounding box center [501, 206] width 401 height 18
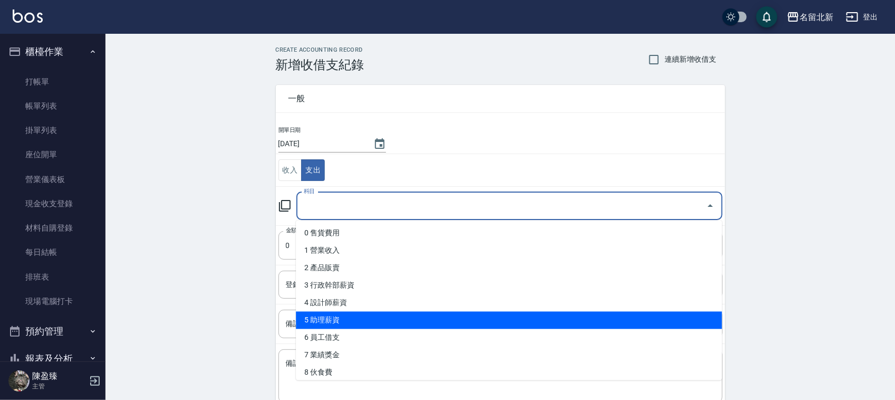
click at [326, 317] on li "5 助理薪資" at bounding box center [509, 320] width 426 height 17
type input "5 助理薪資"
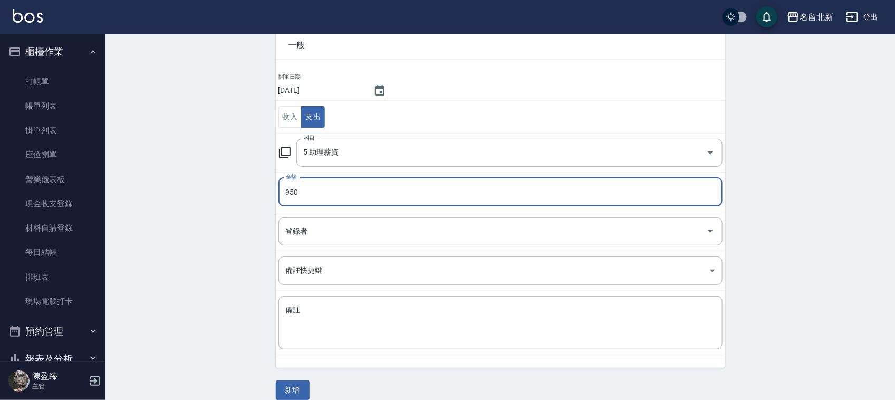
scroll to position [66, 0]
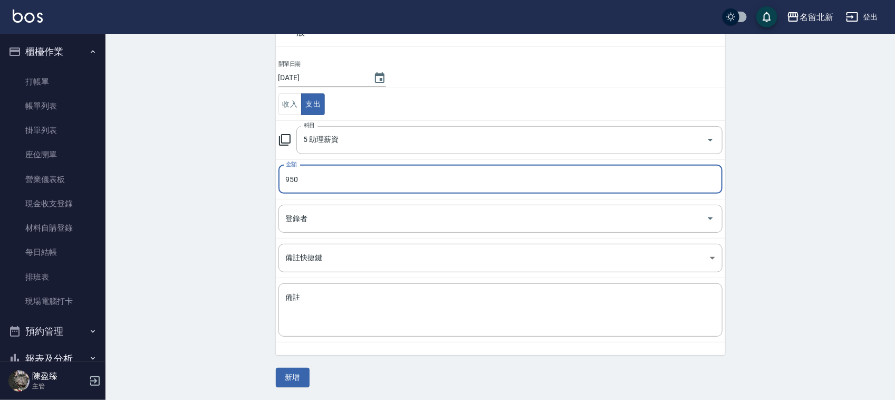
type input "950"
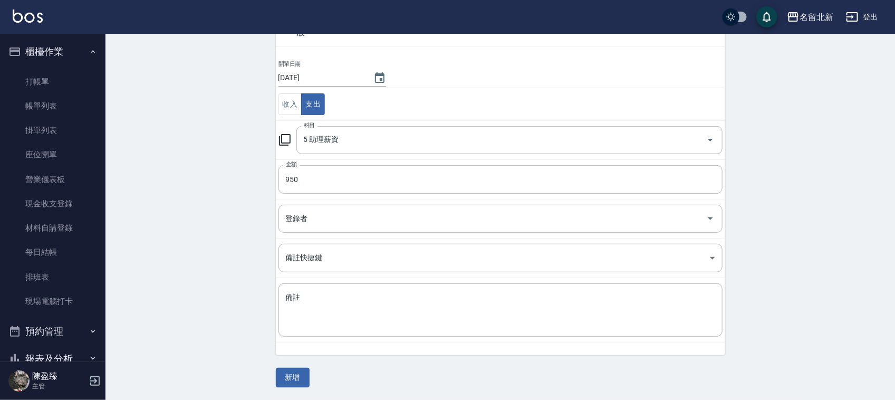
drag, startPoint x: 291, startPoint y: 362, endPoint x: 293, endPoint y: 374, distance: 11.9
click at [291, 362] on div "一般 開單日期 2025/09/06 收入 支出 科目 5 助理薪資 科目 金額 950 金額 登錄者 登錄者 備註快捷鍵 ​ 備註快捷鍵 備註 x 備註 新增" at bounding box center [501, 196] width 450 height 381
click at [295, 378] on button "新增" at bounding box center [293, 378] width 34 height 20
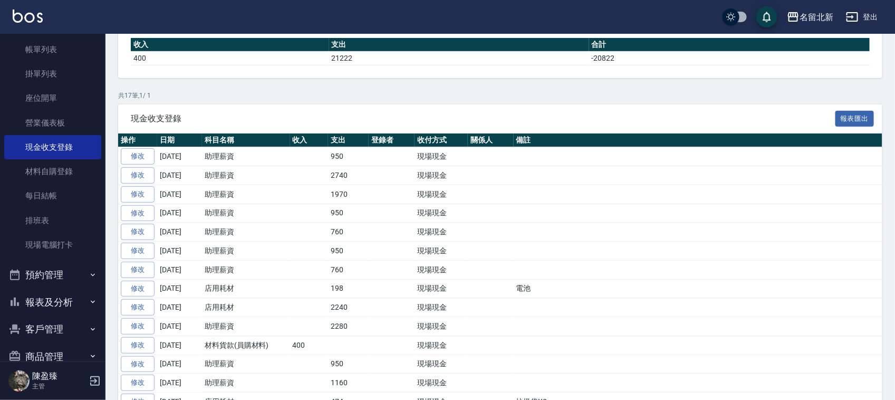
scroll to position [104, 0]
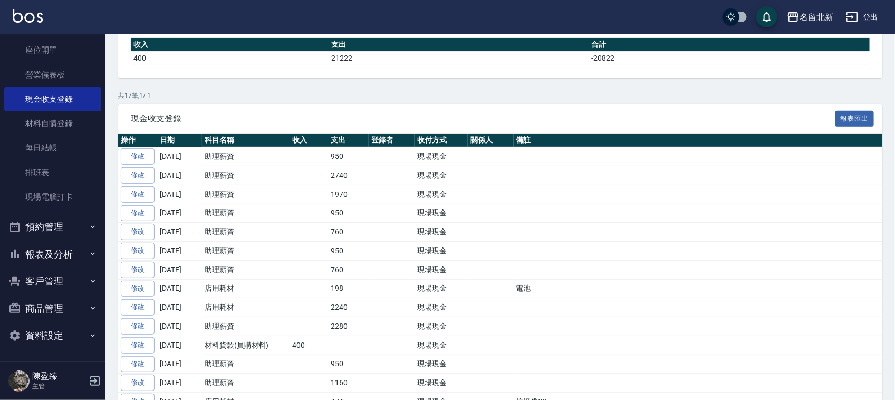
click at [55, 255] on button "報表及分析" at bounding box center [52, 254] width 97 height 27
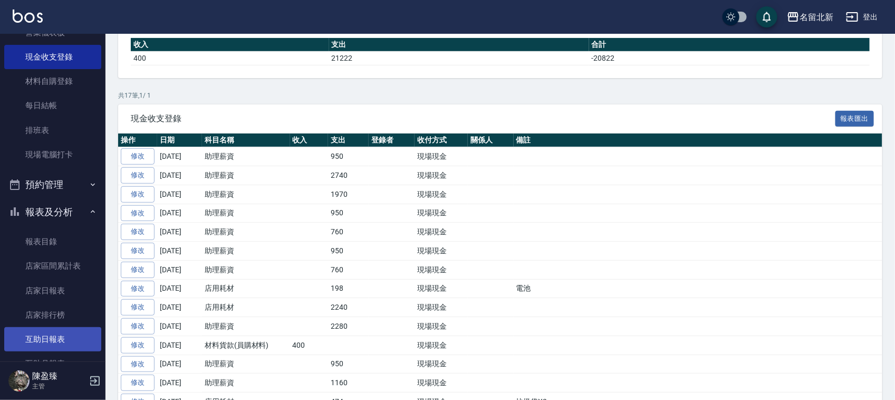
scroll to position [0, 0]
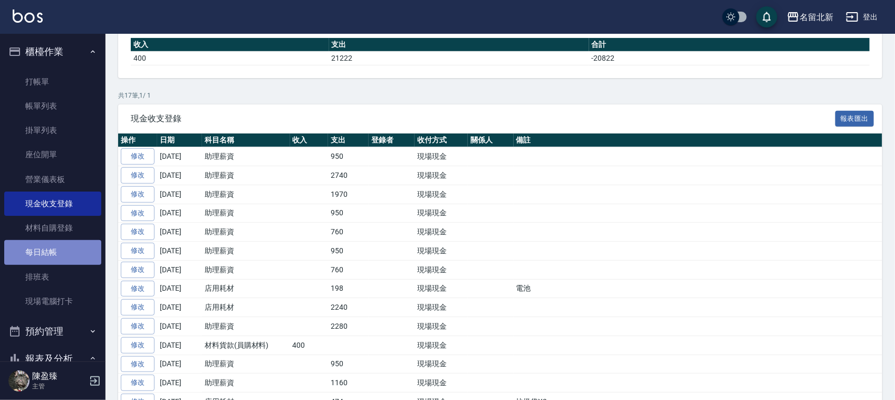
click at [56, 257] on link "每日結帳" at bounding box center [52, 252] width 97 height 24
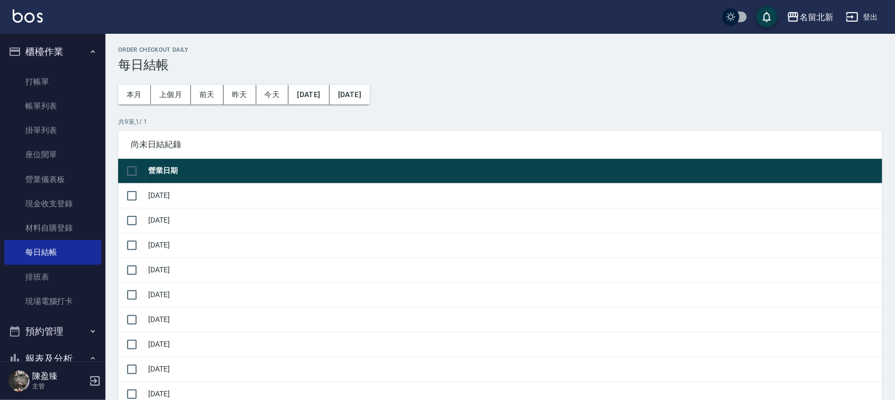
click at [136, 178] on input "checkbox" at bounding box center [132, 171] width 22 height 22
checkbox input "true"
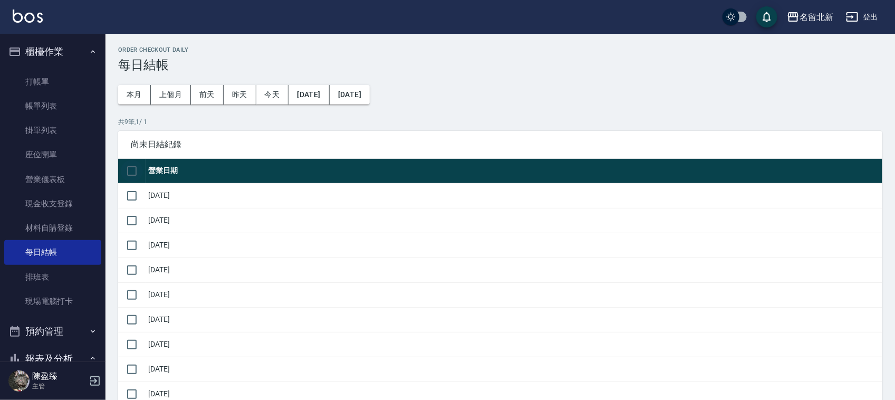
checkbox input "true"
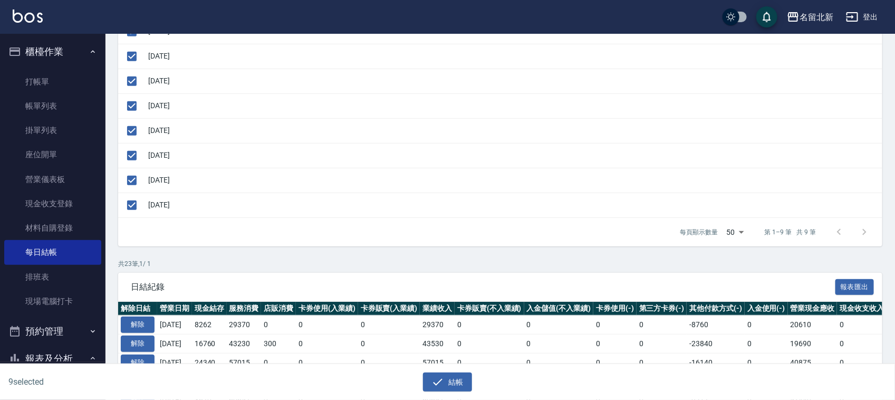
scroll to position [330, 0]
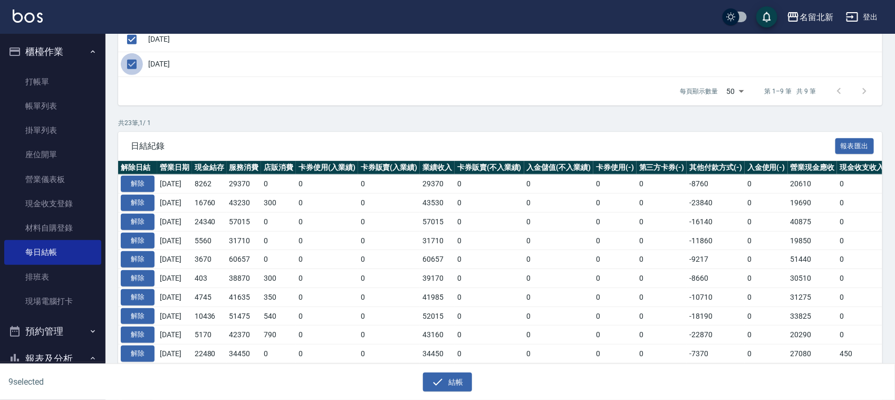
click at [133, 64] on input "checkbox" at bounding box center [132, 64] width 22 height 22
checkbox input "false"
click at [447, 380] on button "結帳" at bounding box center [447, 382] width 49 height 20
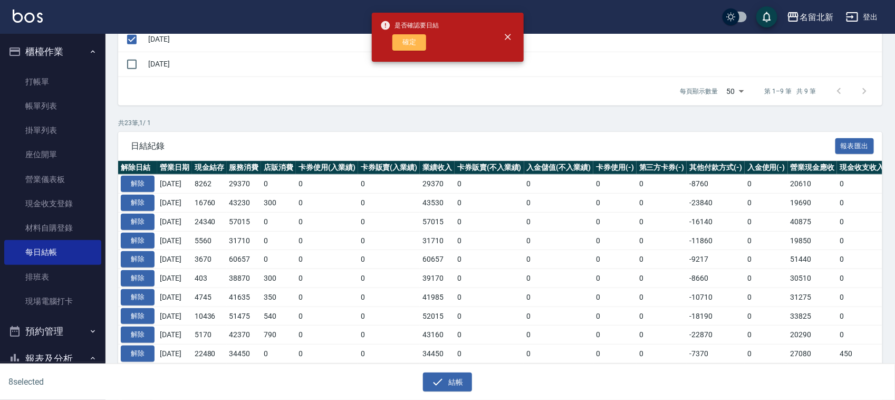
click at [412, 43] on button "確定" at bounding box center [410, 42] width 34 height 16
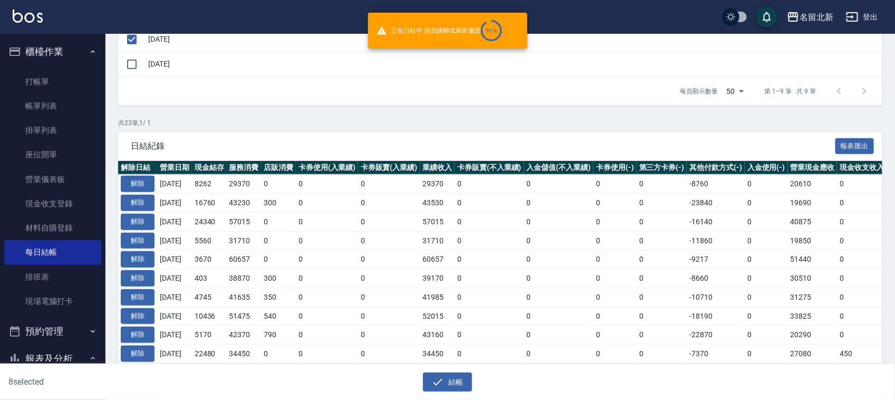
checkbox input "false"
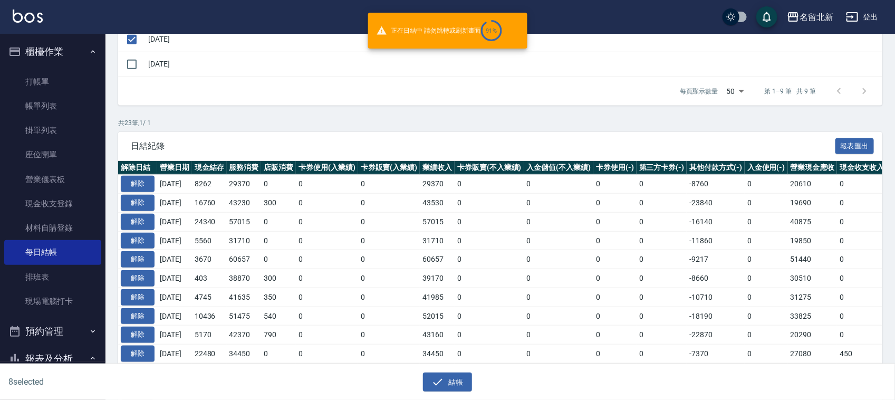
checkbox input "false"
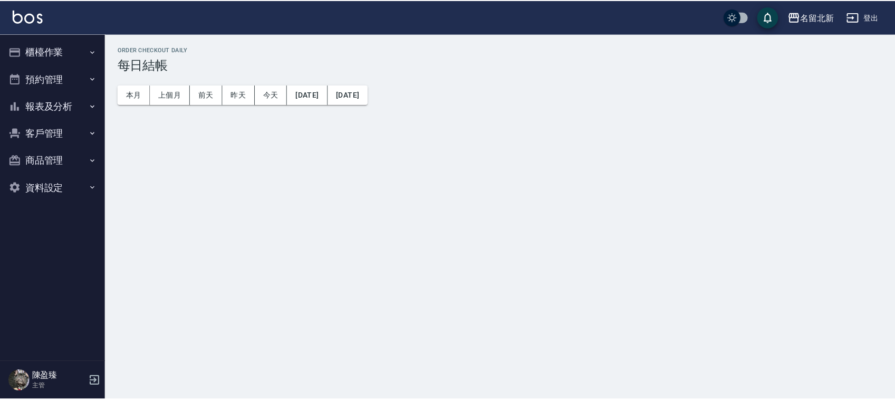
scroll to position [330, 0]
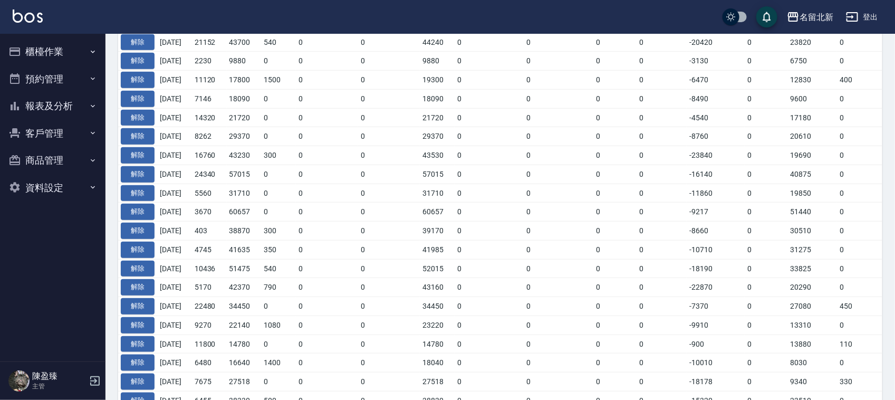
click at [40, 100] on button "報表及分析" at bounding box center [52, 105] width 97 height 27
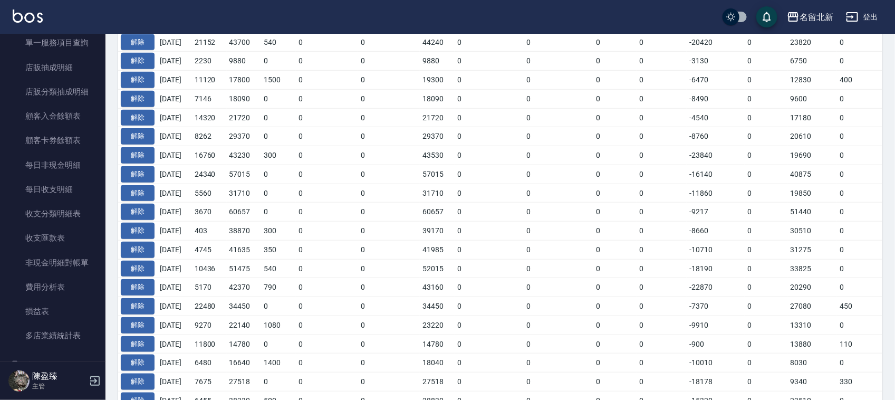
scroll to position [642, 0]
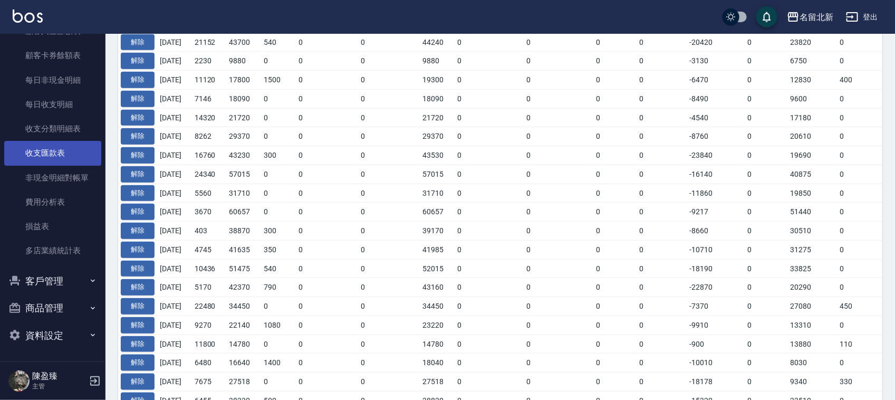
click at [66, 149] on link "收支匯款表" at bounding box center [52, 153] width 97 height 24
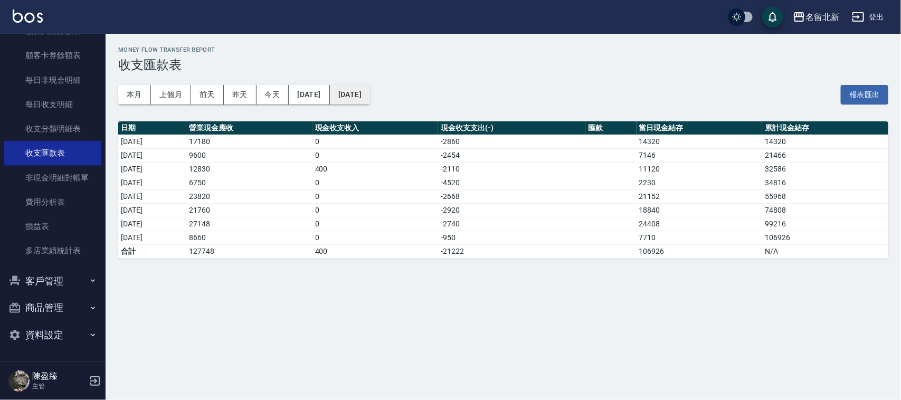
click at [370, 90] on button "[DATE]" at bounding box center [350, 95] width 40 height 20
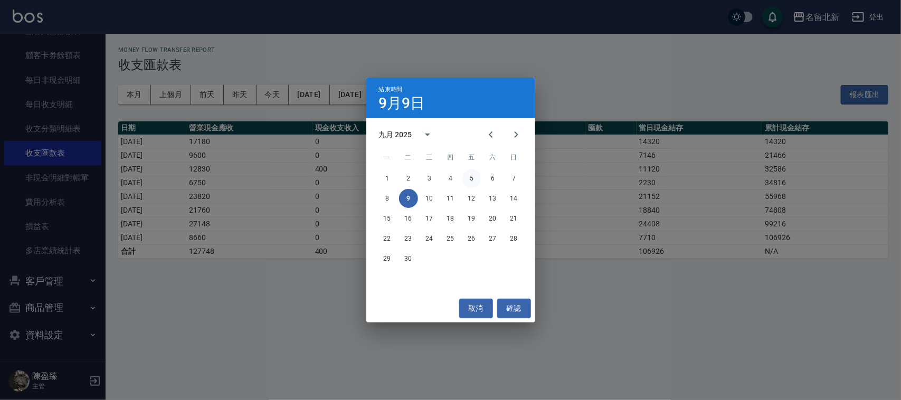
click at [471, 177] on button "5" at bounding box center [471, 178] width 19 height 19
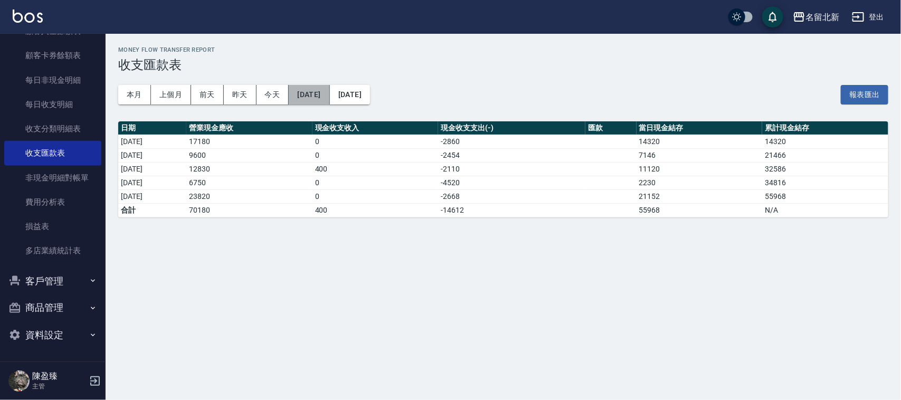
click at [317, 88] on button "[DATE]" at bounding box center [309, 95] width 41 height 20
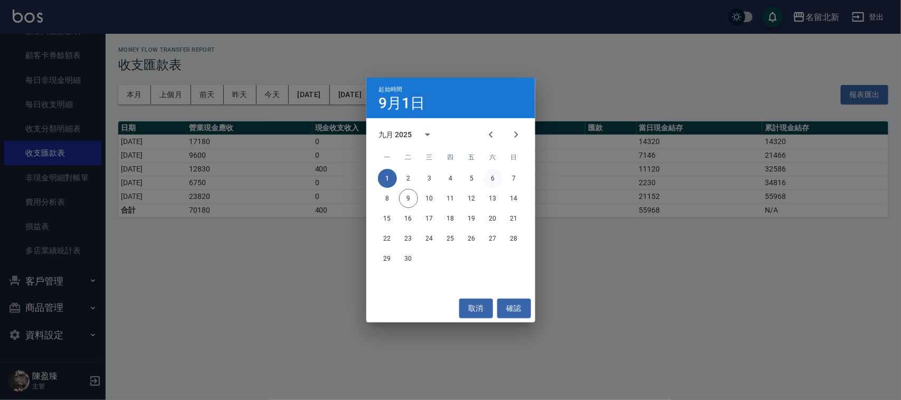
click at [496, 176] on button "6" at bounding box center [492, 178] width 19 height 19
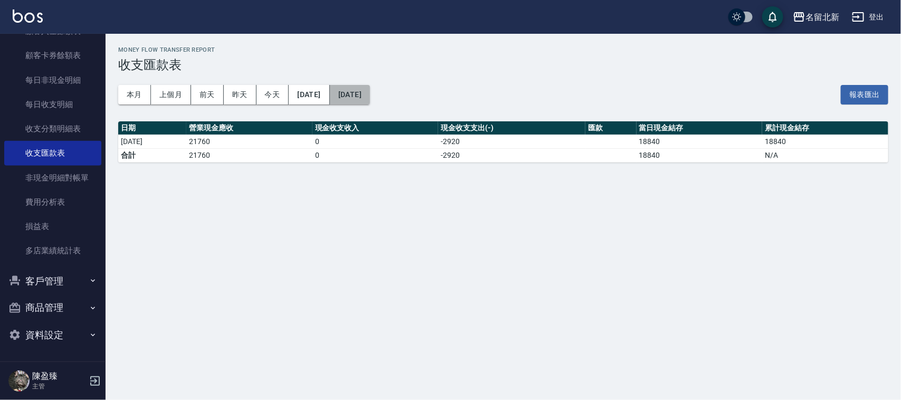
click at [370, 98] on button "[DATE]" at bounding box center [350, 95] width 40 height 20
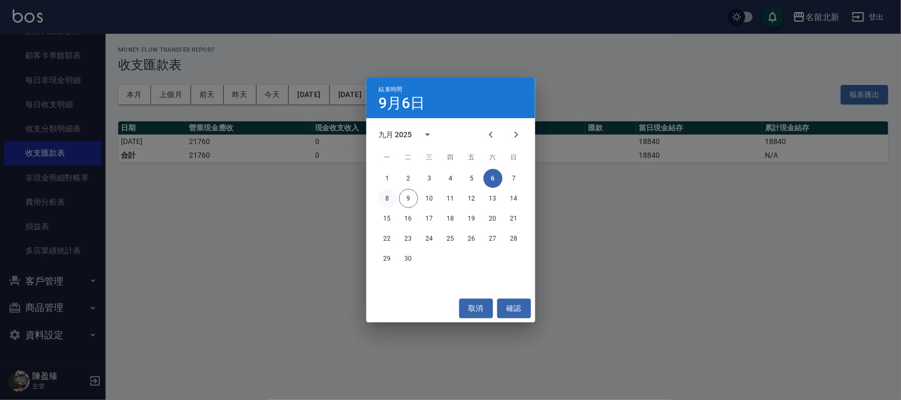
click at [389, 199] on button "8" at bounding box center [387, 198] width 19 height 19
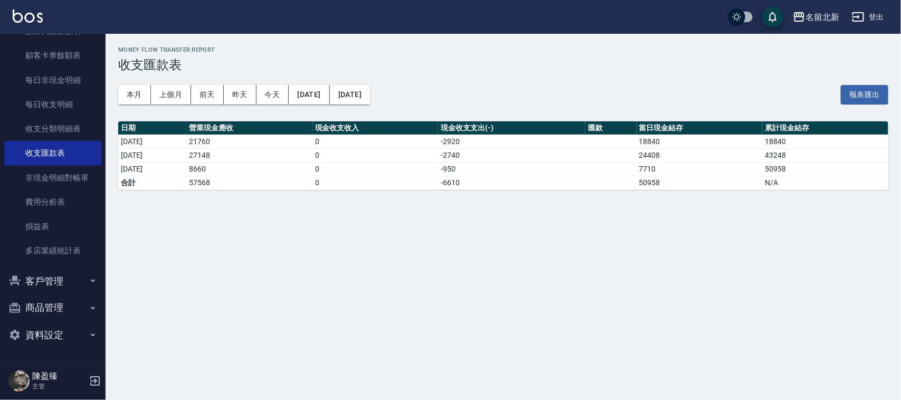
click at [623, 31] on div "名留北新 登出" at bounding box center [450, 17] width 901 height 34
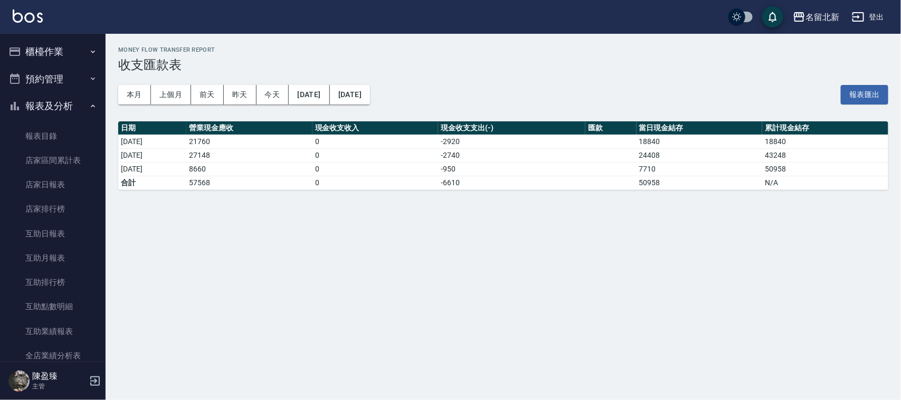
click at [36, 47] on button "櫃檯作業" at bounding box center [52, 51] width 97 height 27
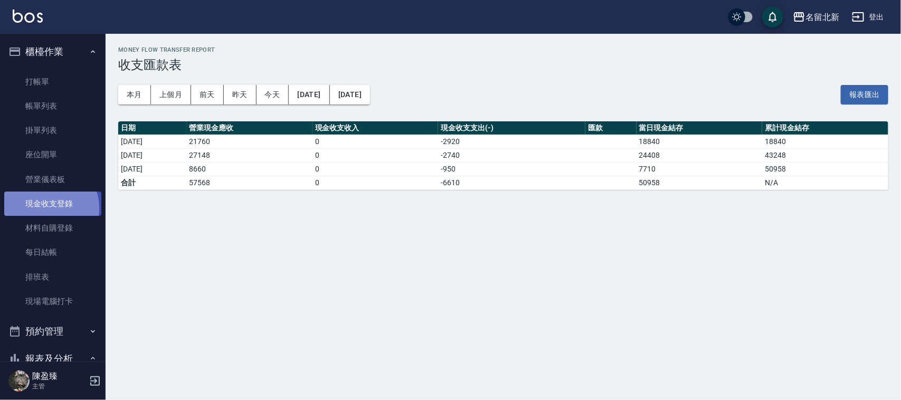
click at [45, 207] on link "現金收支登錄" at bounding box center [52, 204] width 97 height 24
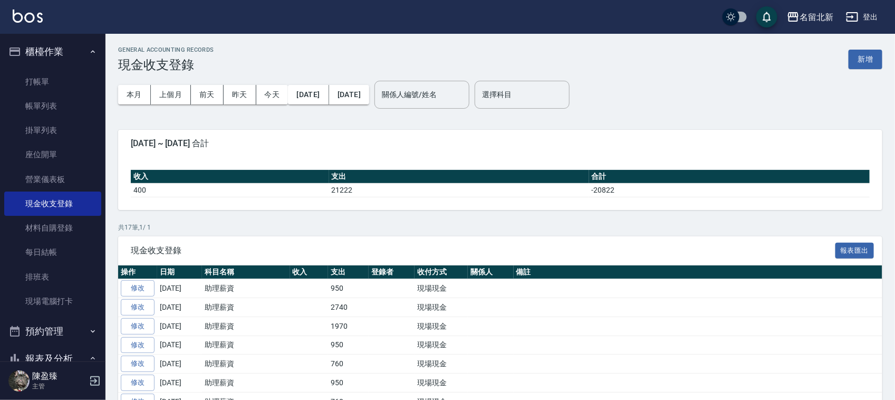
click at [245, 107] on div "本月 上個月 [DATE] [DATE] [DATE] [DATE] [DATE]" at bounding box center [243, 94] width 251 height 45
click at [241, 85] on button "昨天" at bounding box center [240, 95] width 33 height 20
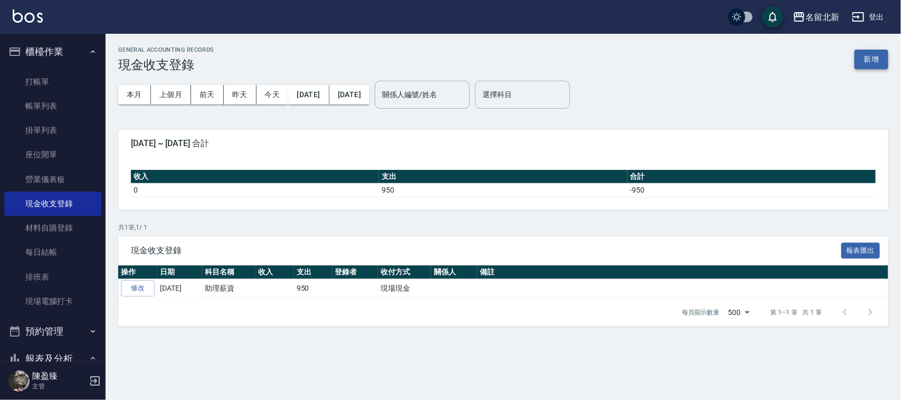
click at [871, 51] on button "新增" at bounding box center [871, 60] width 34 height 20
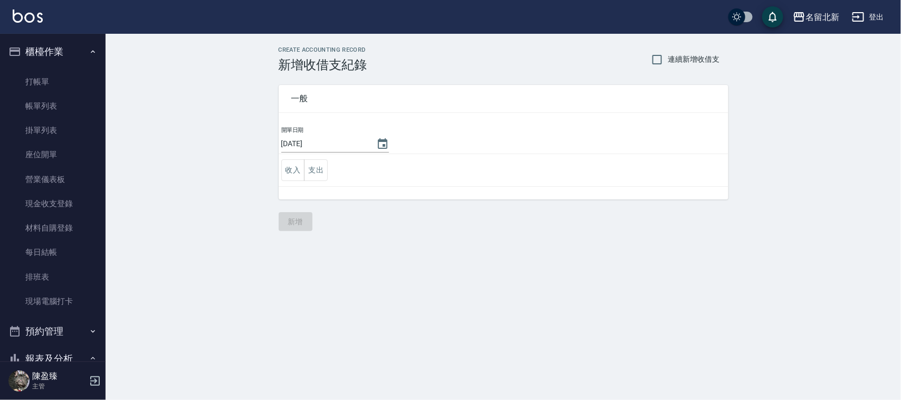
drag, startPoint x: 314, startPoint y: 159, endPoint x: 317, endPoint y: 154, distance: 5.9
click at [317, 156] on td "收入 支出" at bounding box center [504, 170] width 450 height 33
click at [386, 139] on icon "Choose date, selected date is 2025-09-09" at bounding box center [382, 143] width 9 height 11
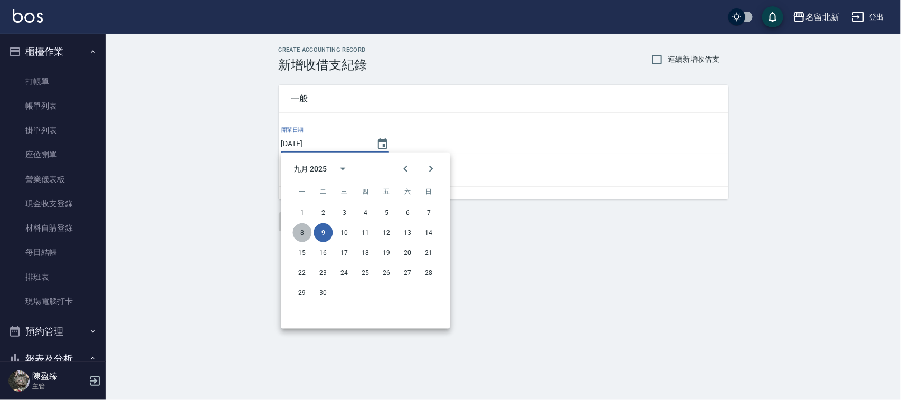
click at [302, 234] on button "8" at bounding box center [302, 232] width 19 height 19
type input "[DATE]"
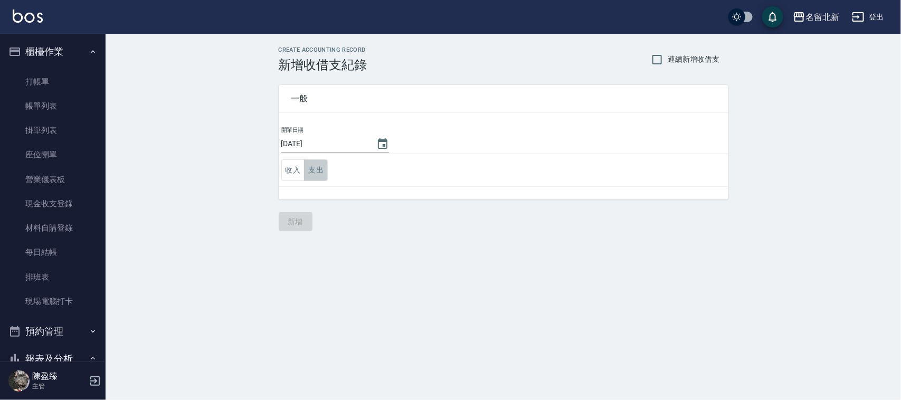
click at [323, 171] on button "支出" at bounding box center [316, 170] width 24 height 22
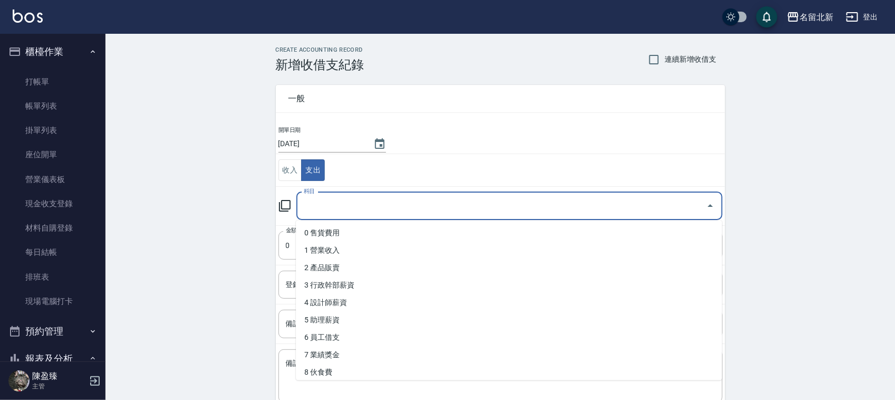
click at [339, 205] on input "科目" at bounding box center [501, 206] width 401 height 18
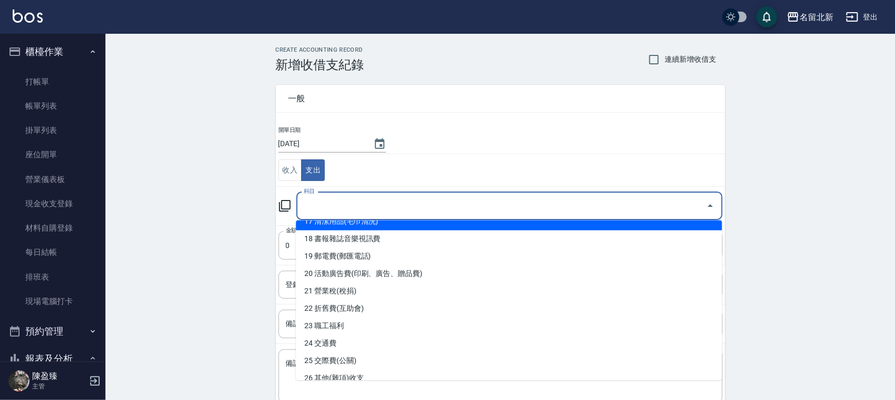
scroll to position [396, 0]
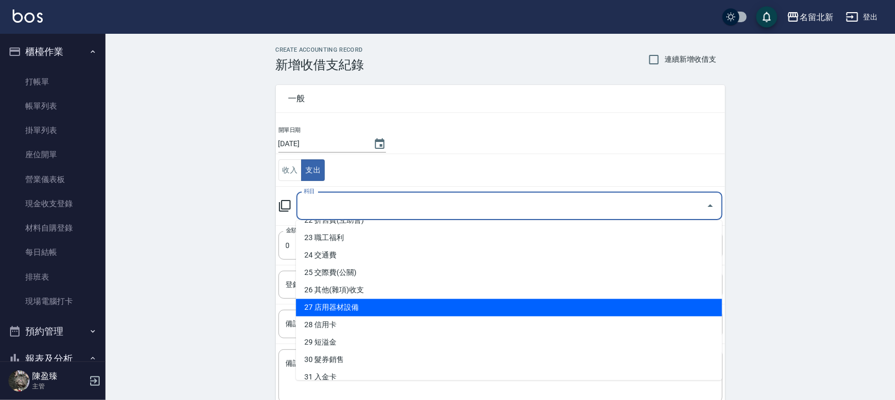
click at [365, 310] on li "27 店用器材設備" at bounding box center [509, 307] width 426 height 17
type input "27 店用器材設備"
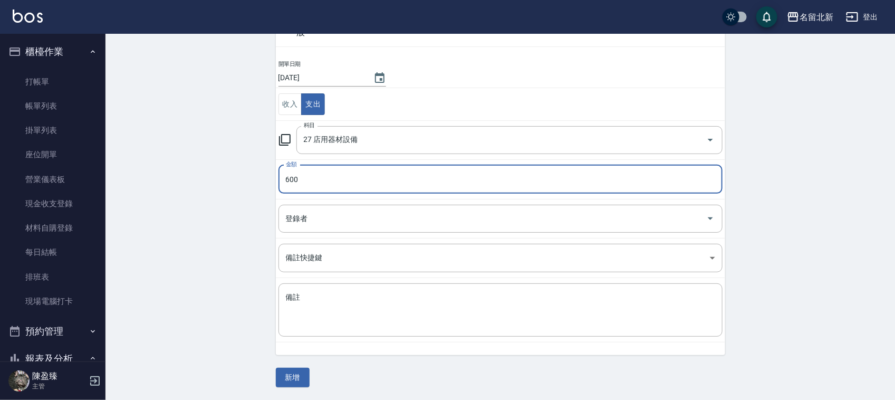
scroll to position [66, 0]
type input "600"
click at [336, 315] on textarea "備註" at bounding box center [500, 310] width 429 height 36
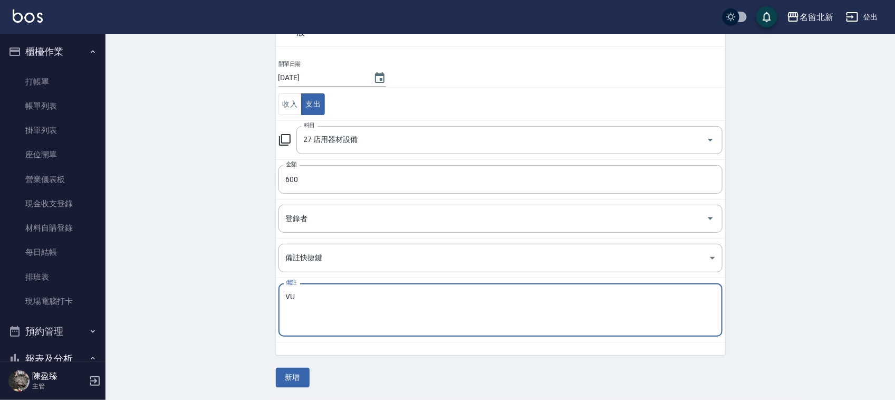
type textarea "V"
type textarea "自動洗手乳機"
click at [297, 378] on button "新增" at bounding box center [293, 378] width 34 height 20
